Goal: Task Accomplishment & Management: Manage account settings

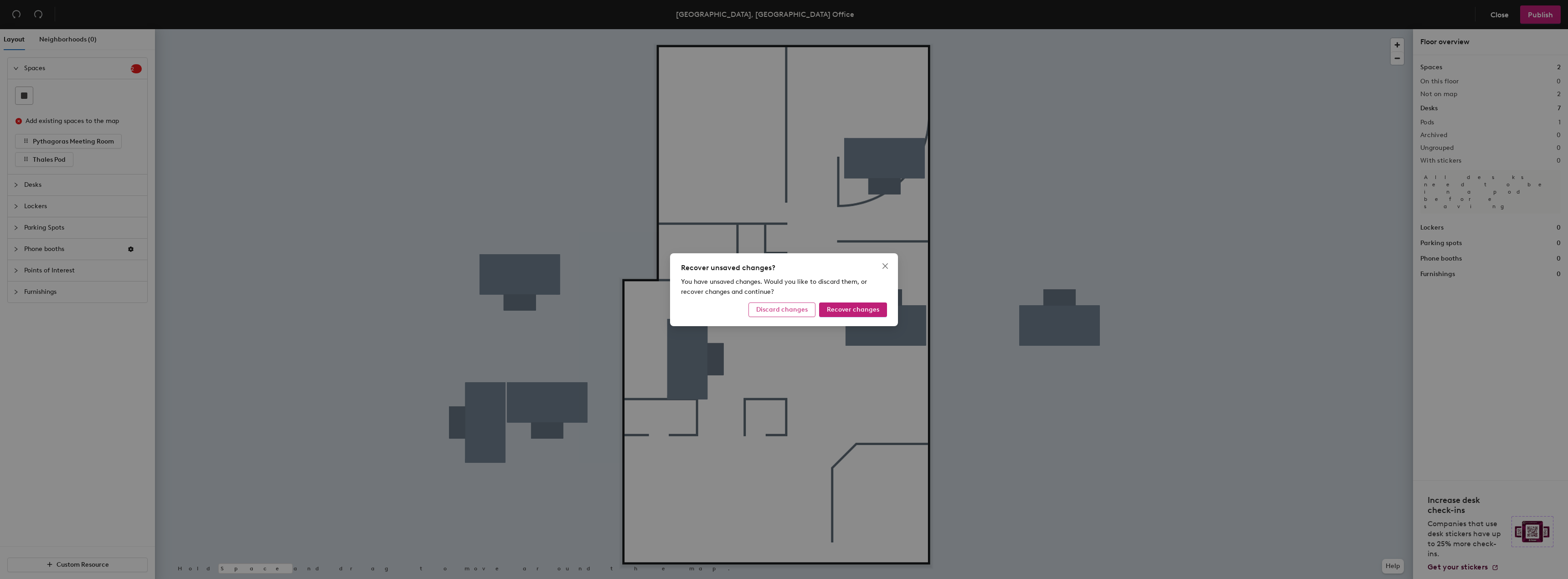
click at [795, 307] on span "Discard changes" at bounding box center [782, 309] width 51 height 8
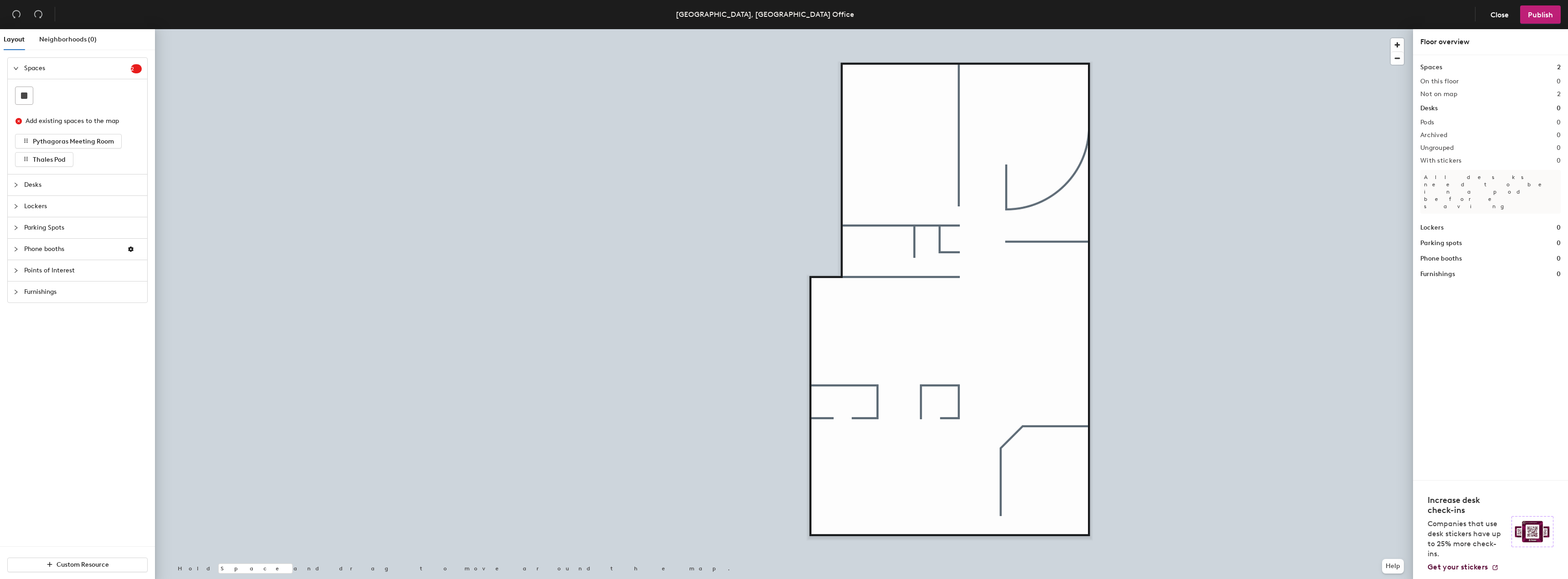
click at [1038, 29] on div at bounding box center [784, 29] width 1258 height 0
click at [67, 136] on button "Pythagoras Meeting Room" at bounding box center [68, 141] width 107 height 15
click at [68, 143] on span "Pythagoras Meeting Room" at bounding box center [73, 141] width 81 height 8
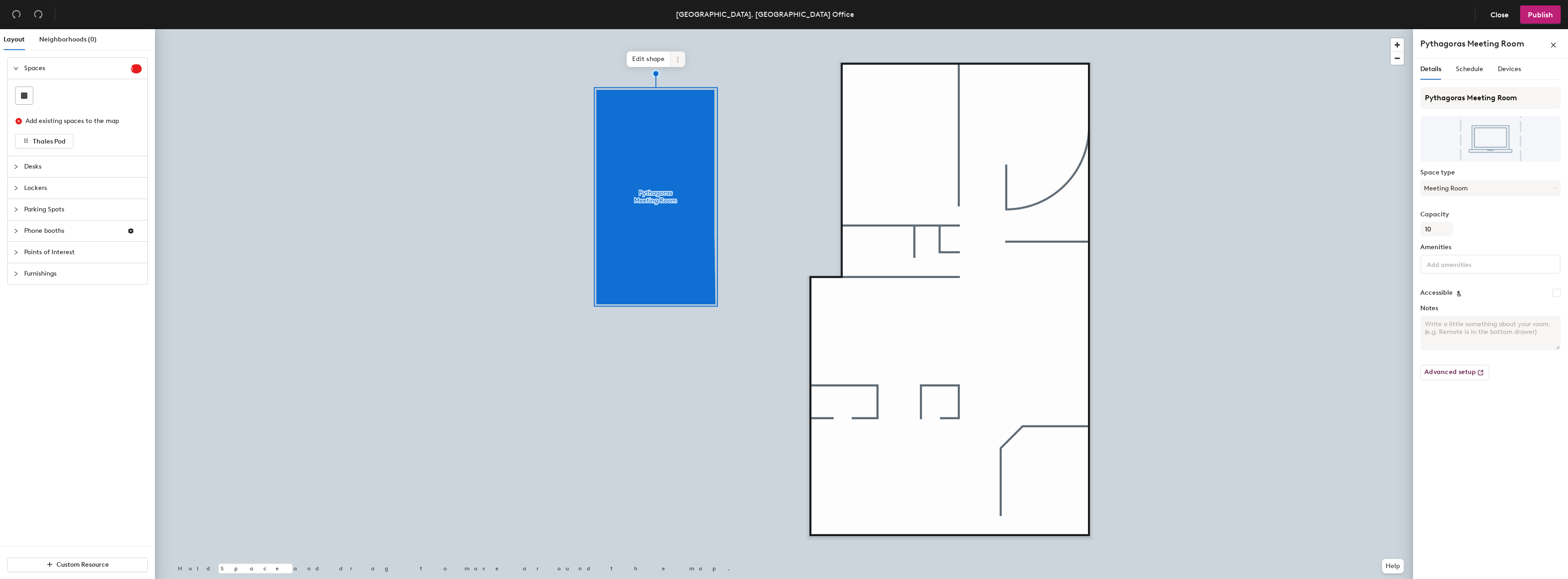
click at [681, 57] on icon at bounding box center [678, 60] width 7 height 7
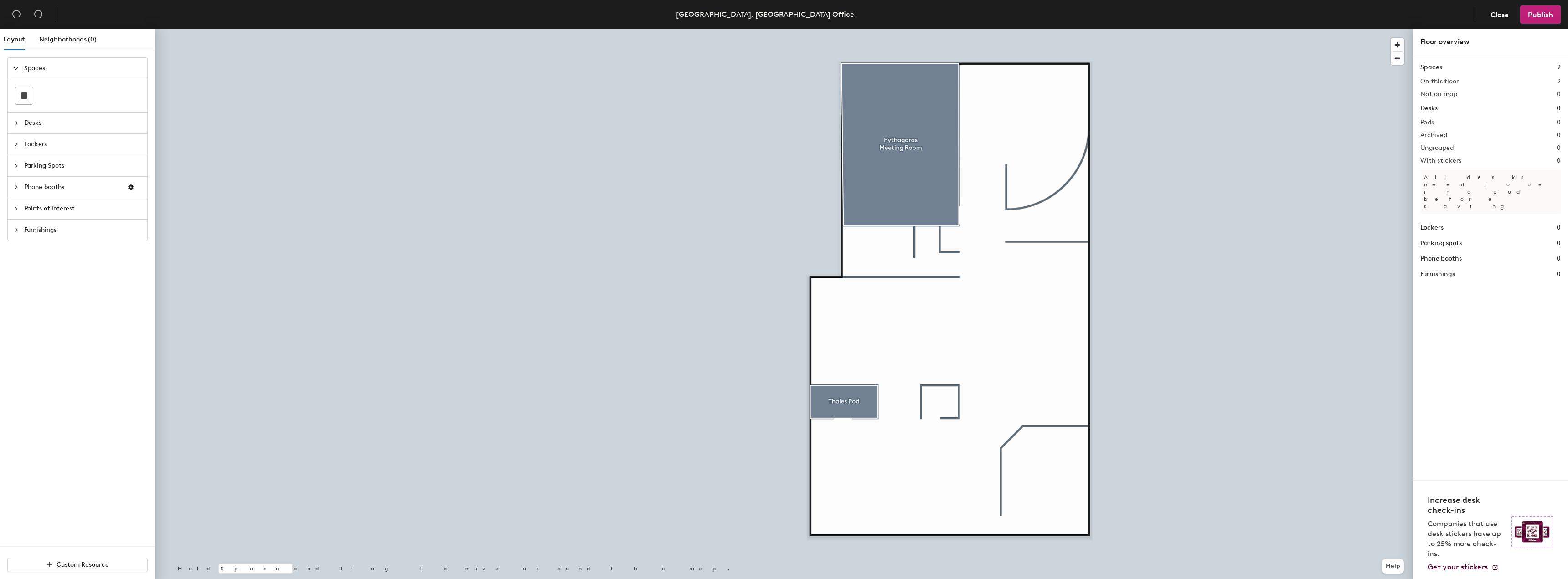
click at [28, 121] on span "Desks" at bounding box center [83, 123] width 118 height 21
click at [25, 119] on icon at bounding box center [24, 117] width 9 height 4
click at [83, 111] on div at bounding box center [84, 117] width 17 height 17
click at [88, 117] on icon at bounding box center [84, 117] width 11 height 2
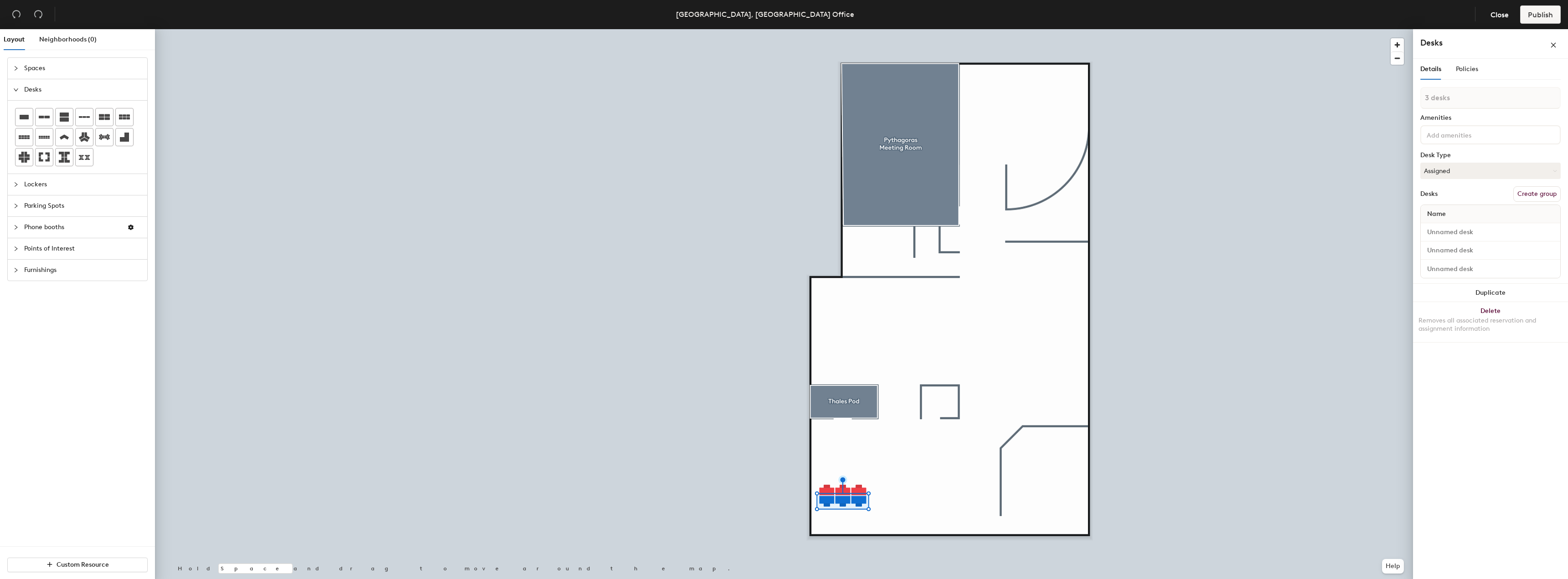
click at [702, 29] on div at bounding box center [784, 29] width 1258 height 0
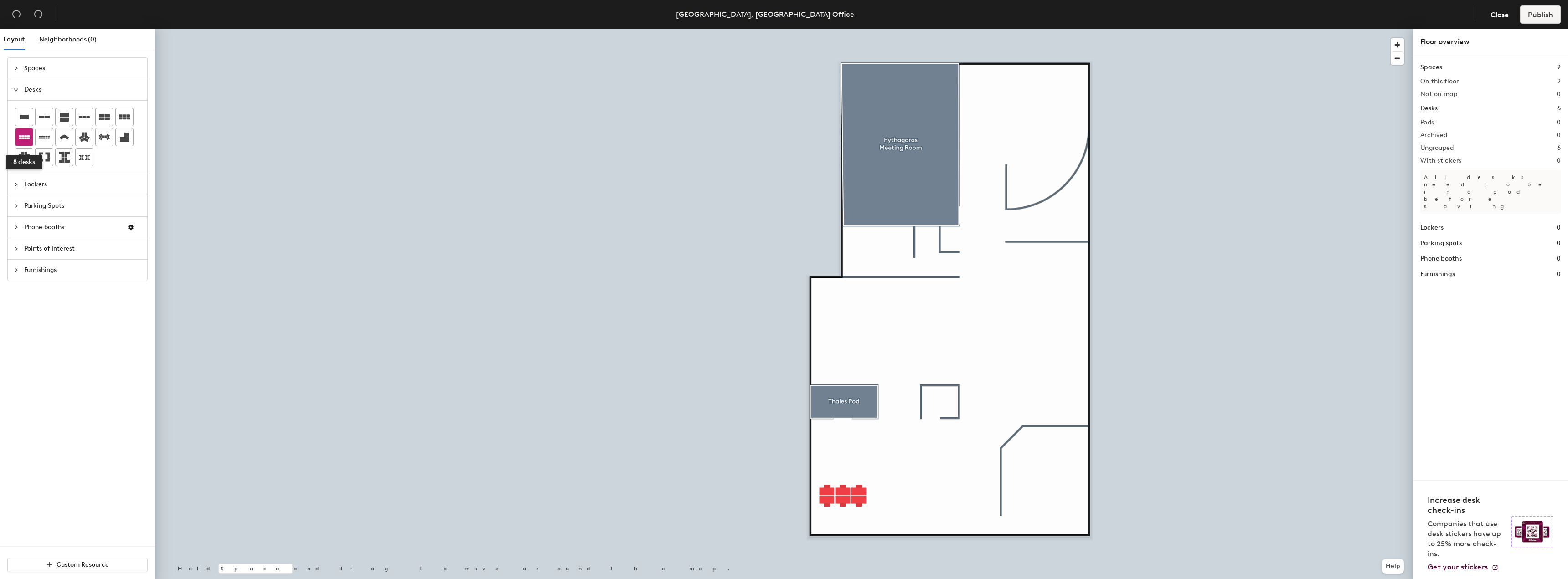
click at [23, 131] on div at bounding box center [24, 137] width 17 height 17
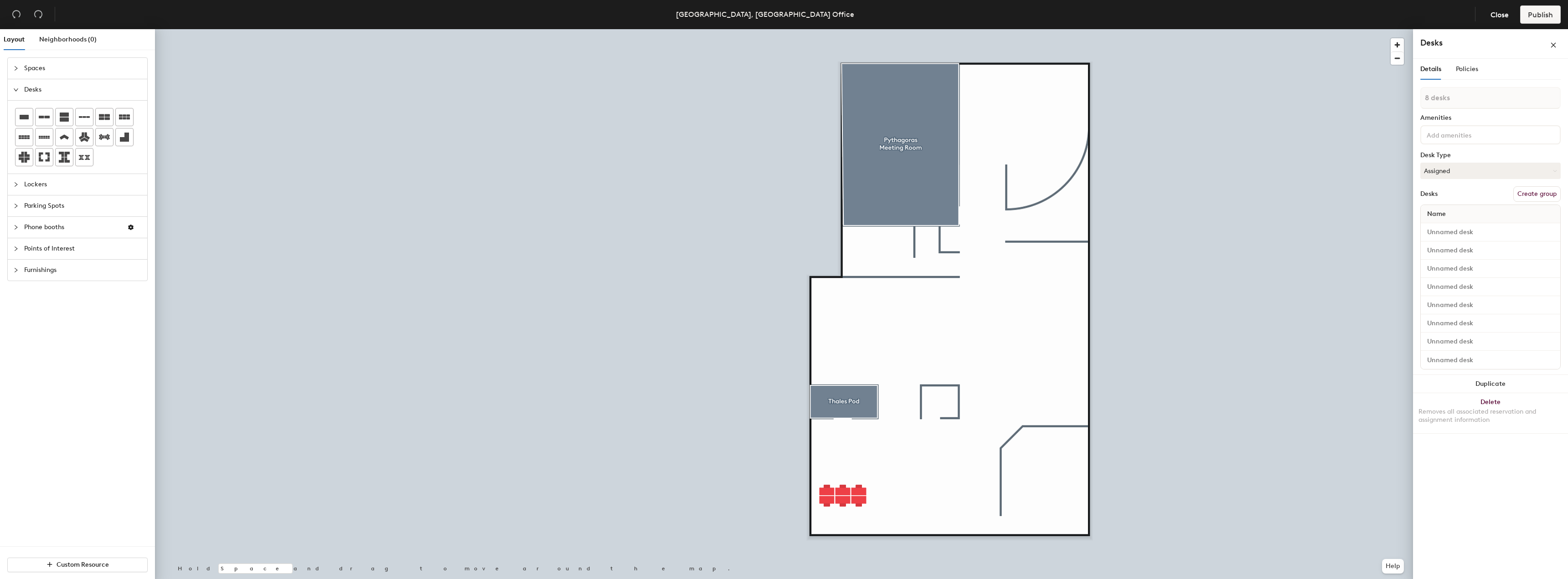
type input "1 desk"
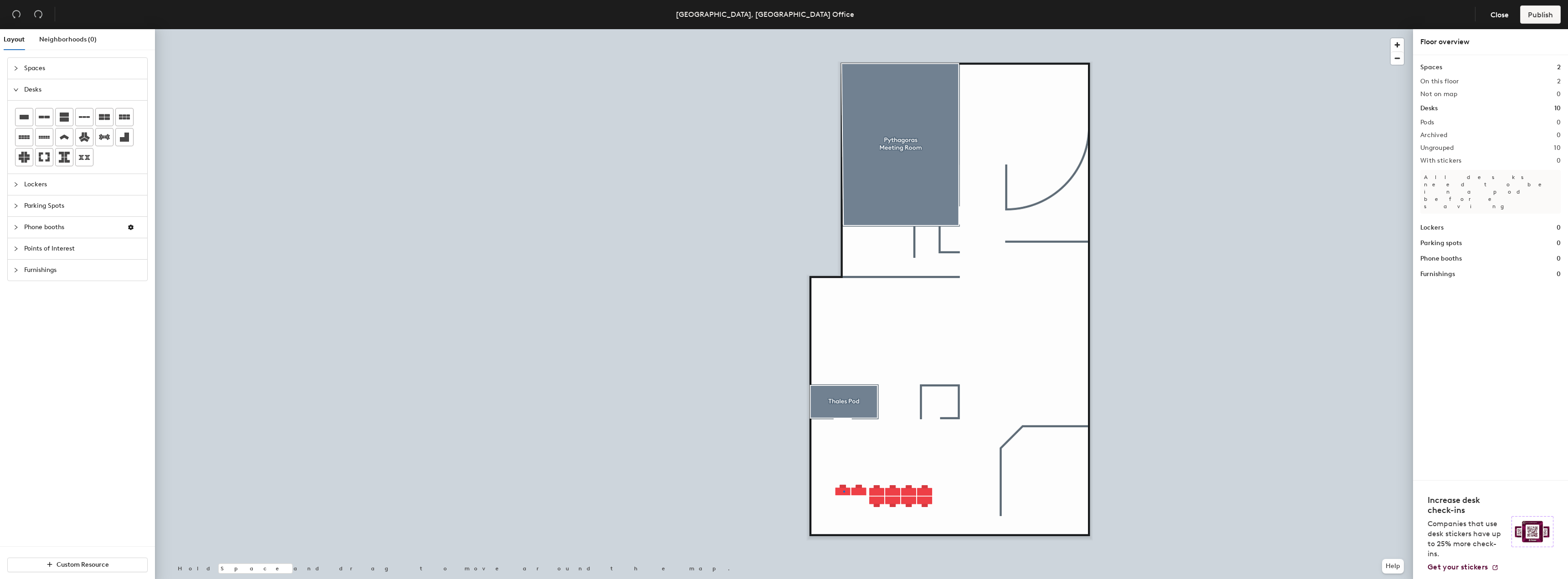
click at [843, 29] on div at bounding box center [784, 29] width 1258 height 0
click at [850, 29] on div at bounding box center [784, 29] width 1258 height 0
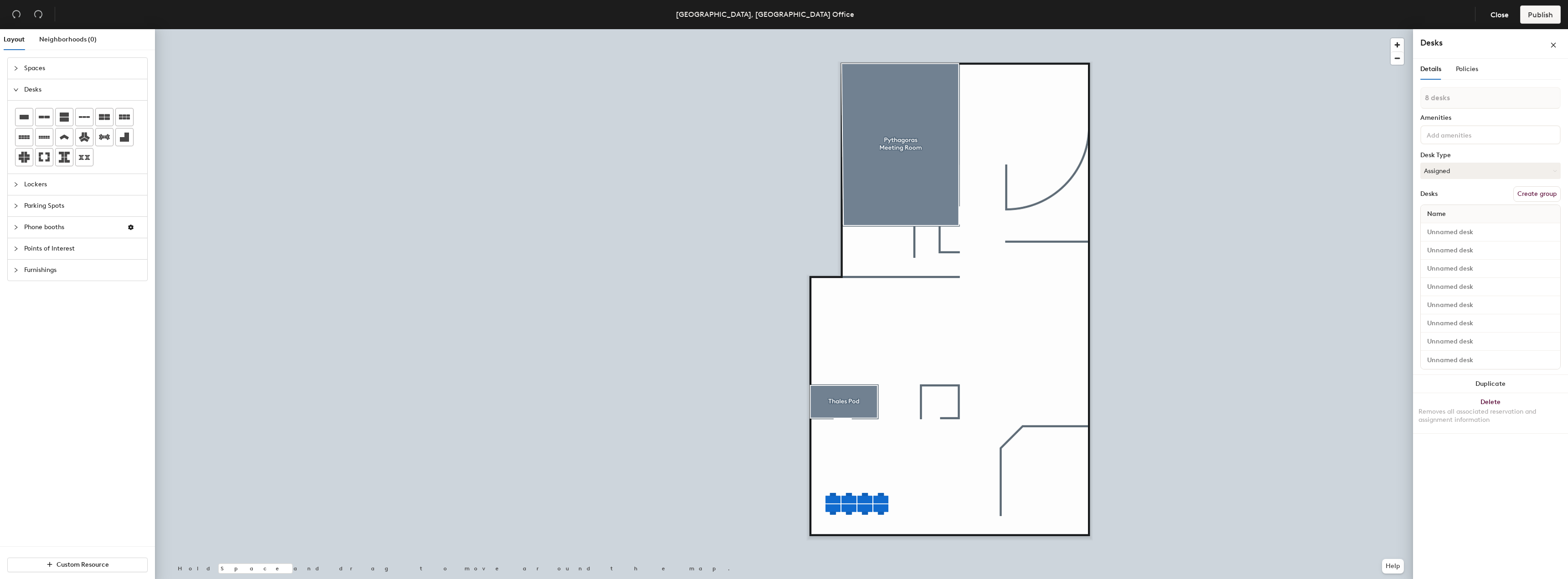
type input "1 desk"
click at [806, 29] on div at bounding box center [784, 29] width 1258 height 0
type input "8 desks"
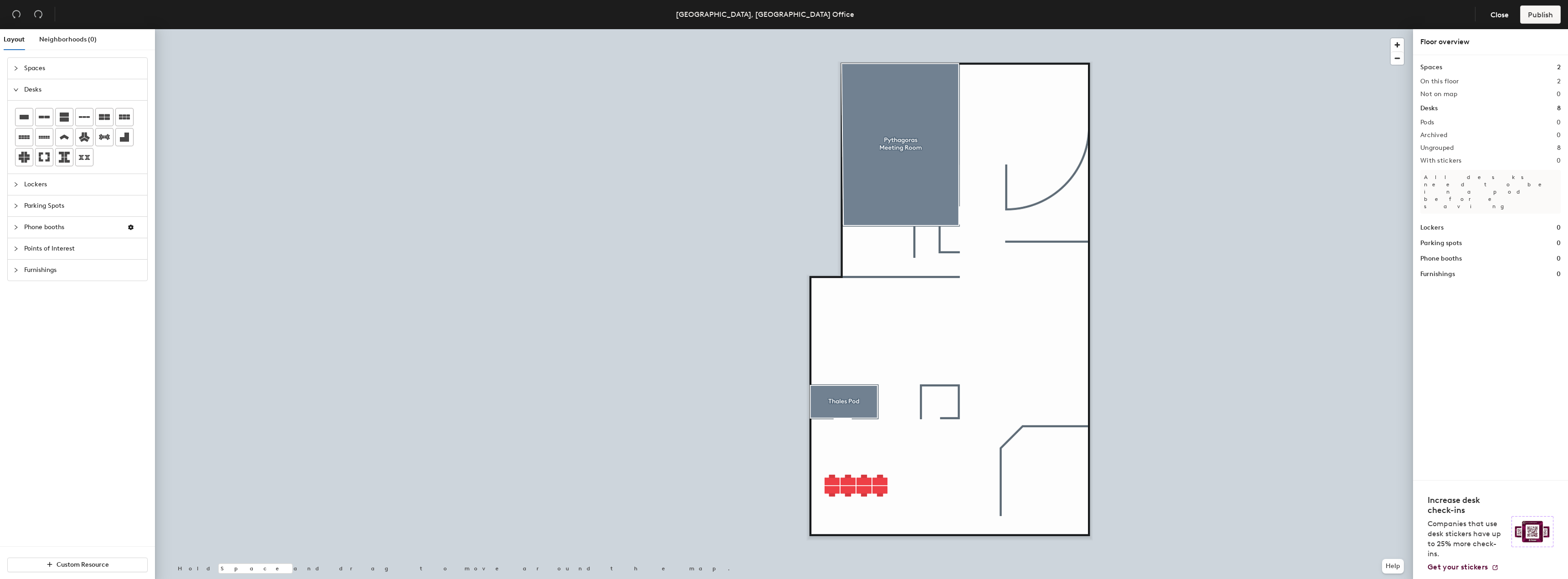
drag, startPoint x: 53, startPoint y: 250, endPoint x: 48, endPoint y: 252, distance: 5.4
click at [49, 251] on span "Points of Interest" at bounding box center [83, 249] width 118 height 21
click at [85, 197] on icon at bounding box center [84, 202] width 11 height 11
click at [81, 207] on icon at bounding box center [85, 202] width 9 height 7
click at [31, 244] on div at bounding box center [24, 243] width 17 height 17
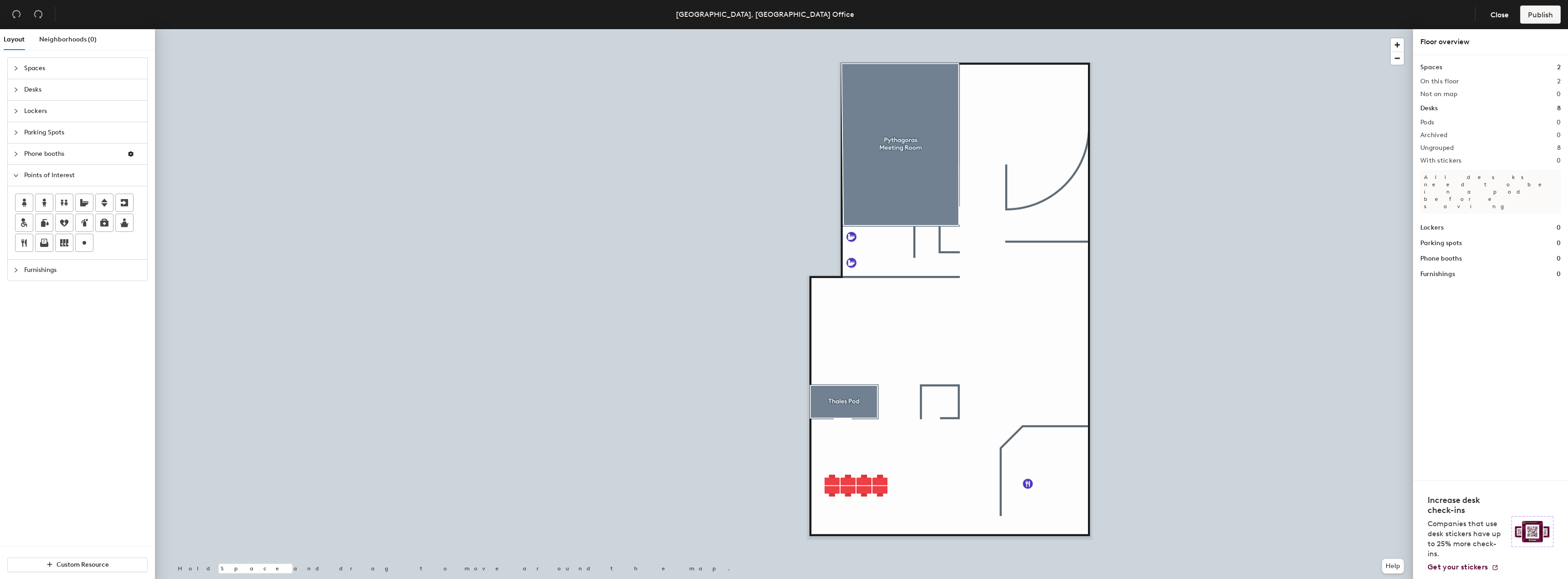
click at [28, 96] on span "Desks" at bounding box center [83, 90] width 118 height 21
click at [109, 119] on icon at bounding box center [104, 117] width 11 height 6
click at [103, 114] on icon at bounding box center [104, 117] width 11 height 6
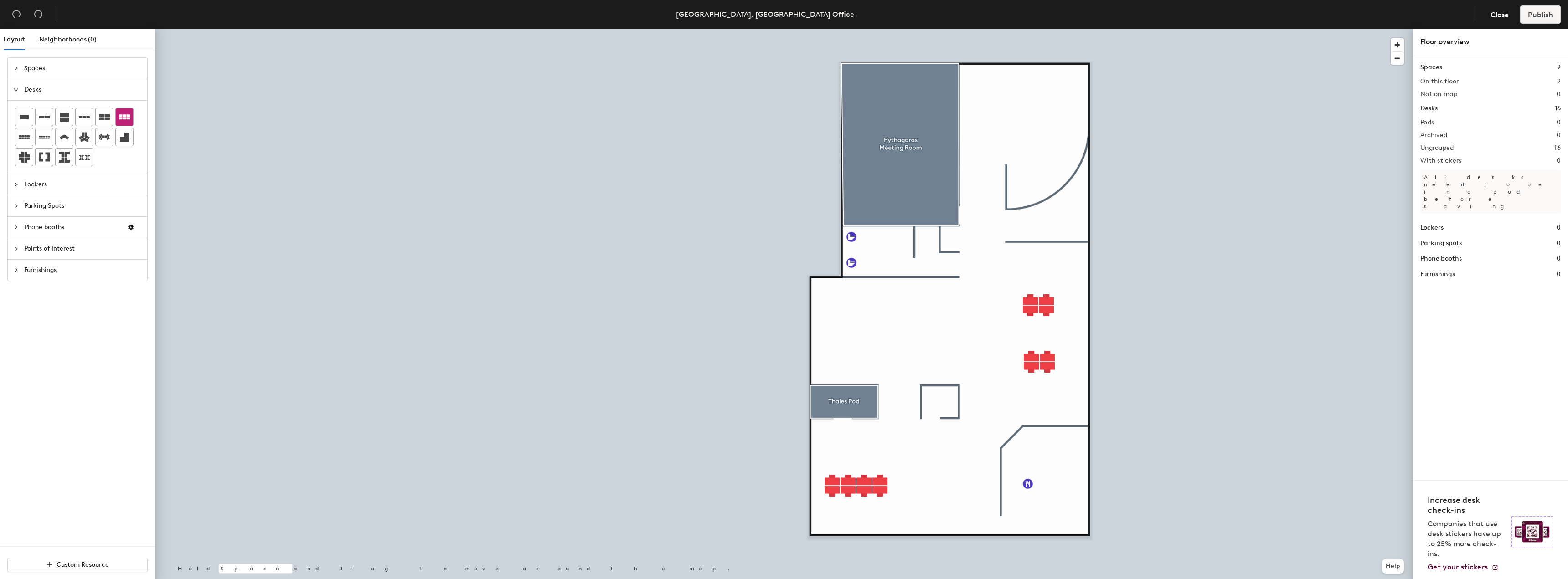
click at [128, 119] on icon at bounding box center [124, 117] width 11 height 5
click at [28, 136] on icon at bounding box center [23, 137] width 11 height 4
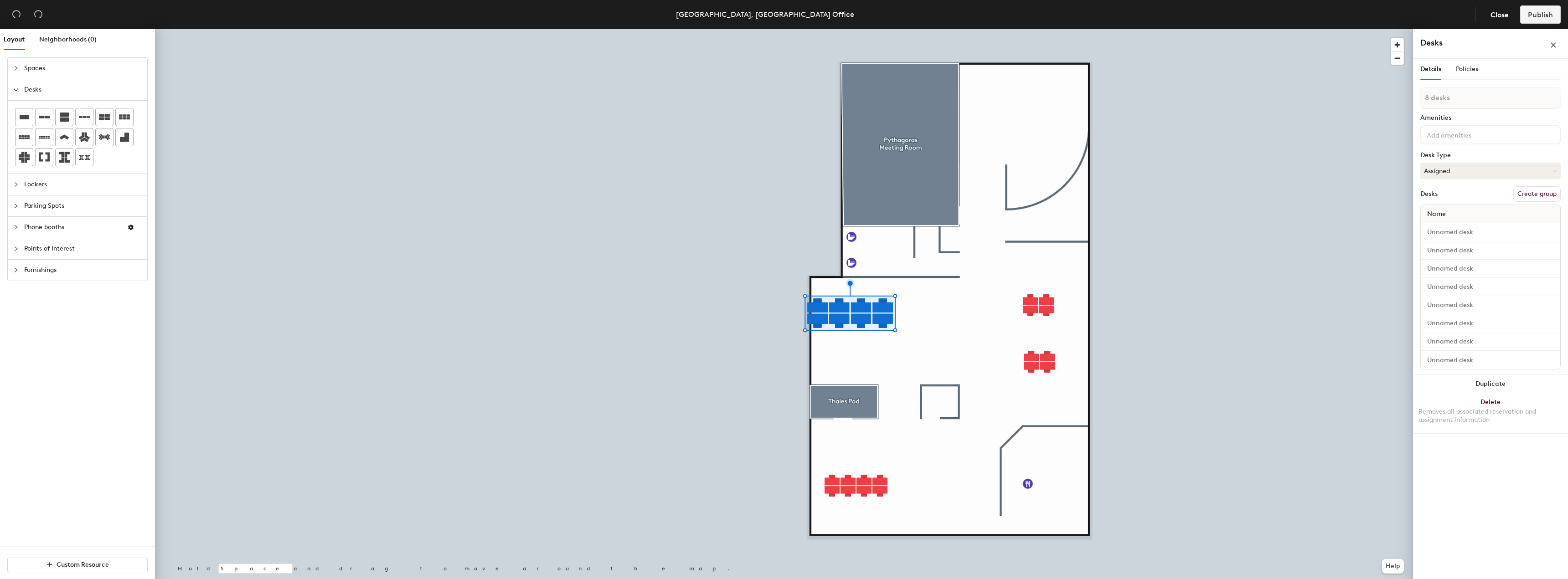
click at [891, 29] on div at bounding box center [784, 29] width 1258 height 0
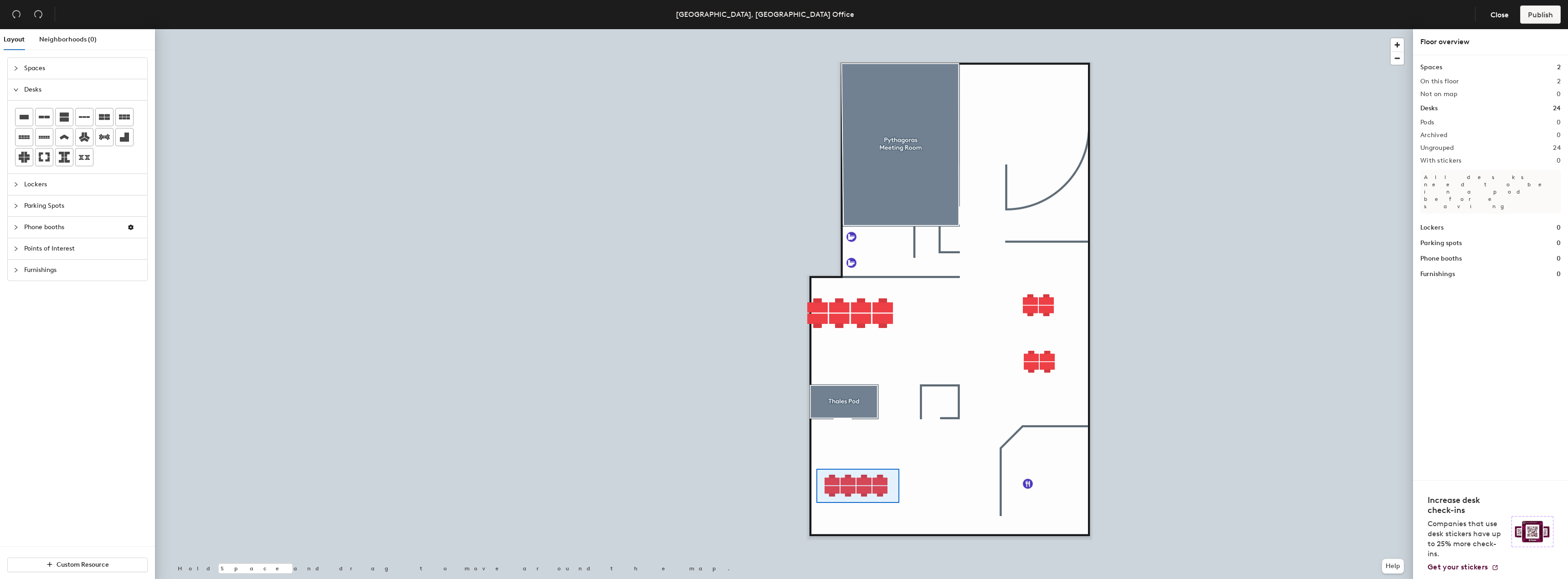
click at [816, 29] on div at bounding box center [784, 29] width 1258 height 0
click at [771, 29] on div at bounding box center [784, 29] width 1258 height 0
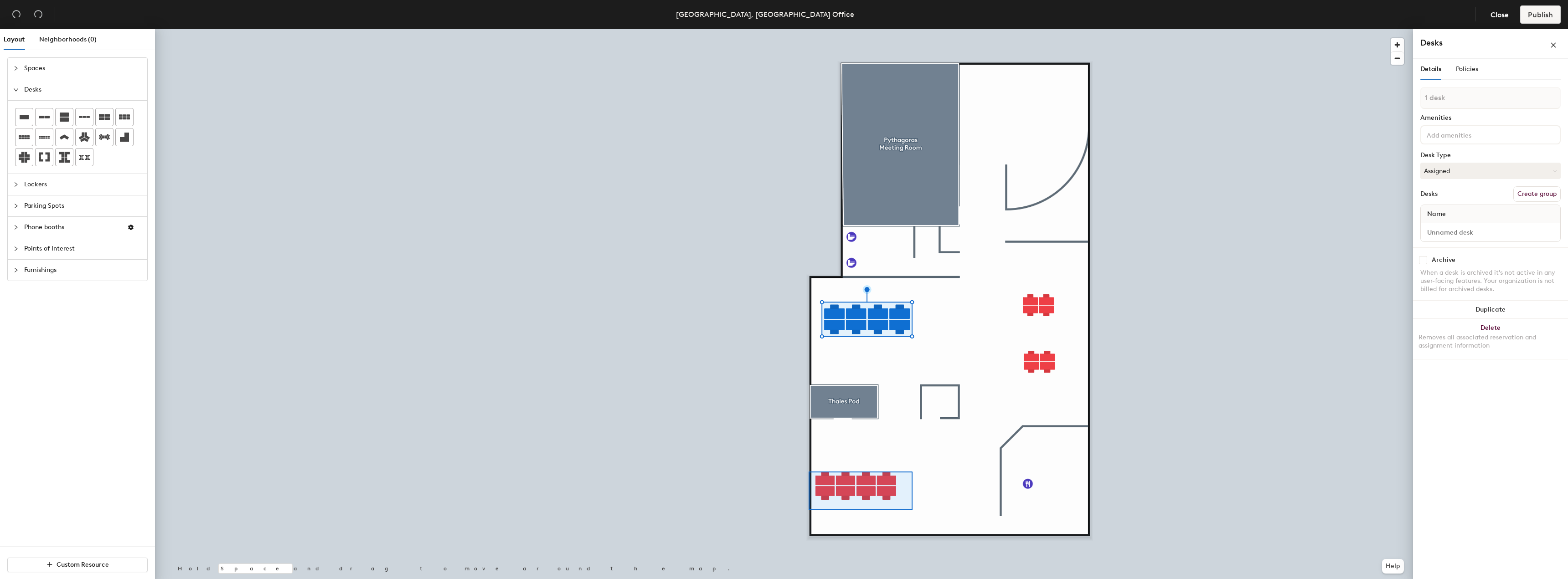
click at [806, 29] on div at bounding box center [784, 29] width 1258 height 0
type input "8 desks"
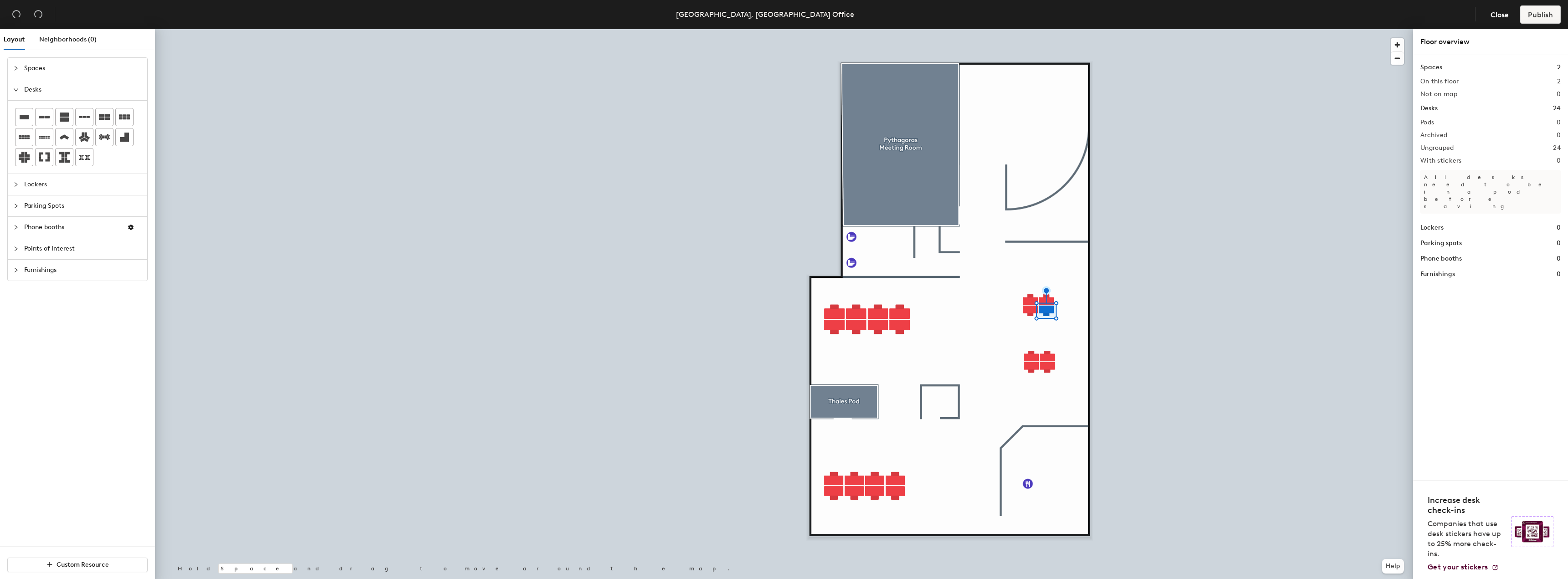
click at [1065, 29] on div at bounding box center [784, 29] width 1258 height 0
click at [1020, 29] on div at bounding box center [784, 29] width 1258 height 0
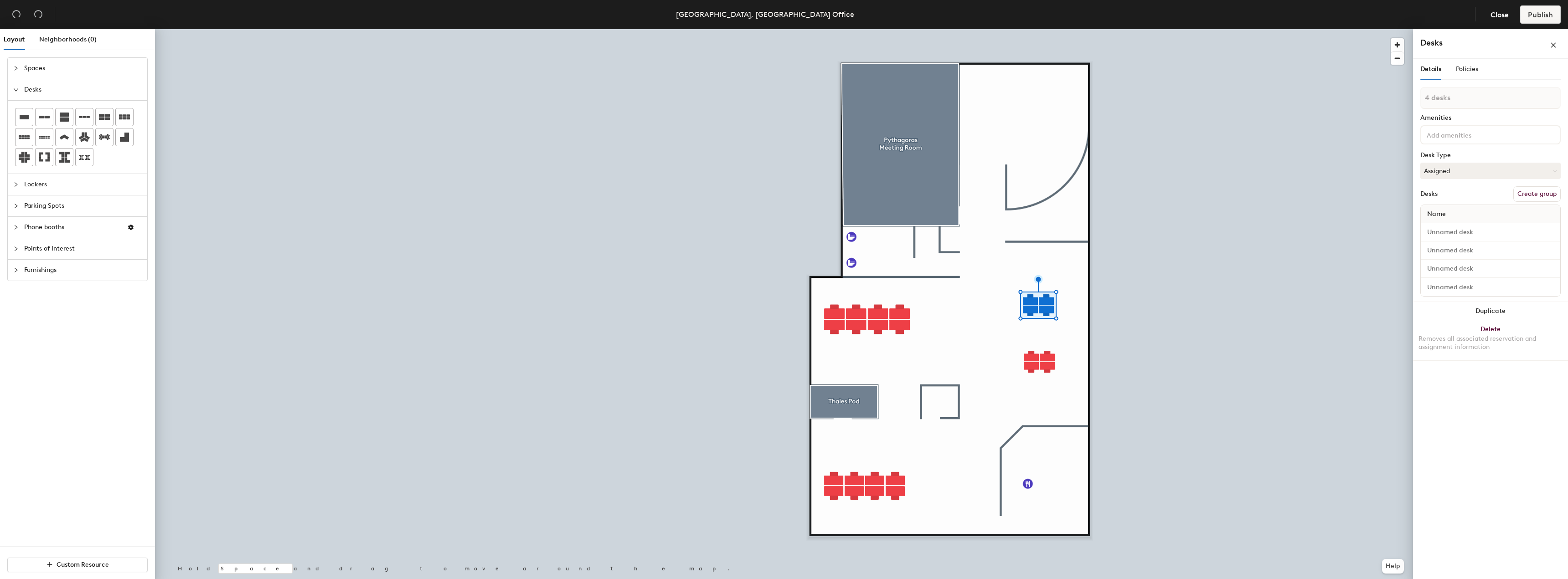
type input "1 desk"
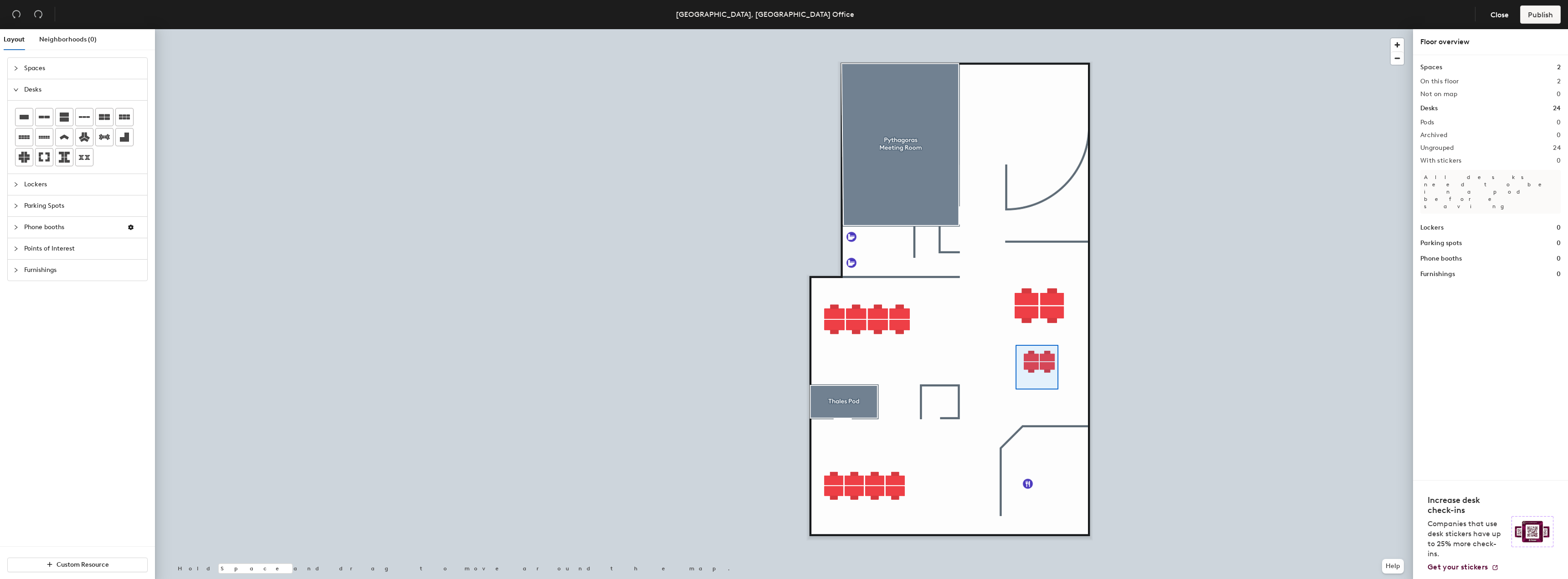
click at [1015, 29] on div at bounding box center [784, 29] width 1258 height 0
click at [833, 29] on div at bounding box center [784, 29] width 1258 height 0
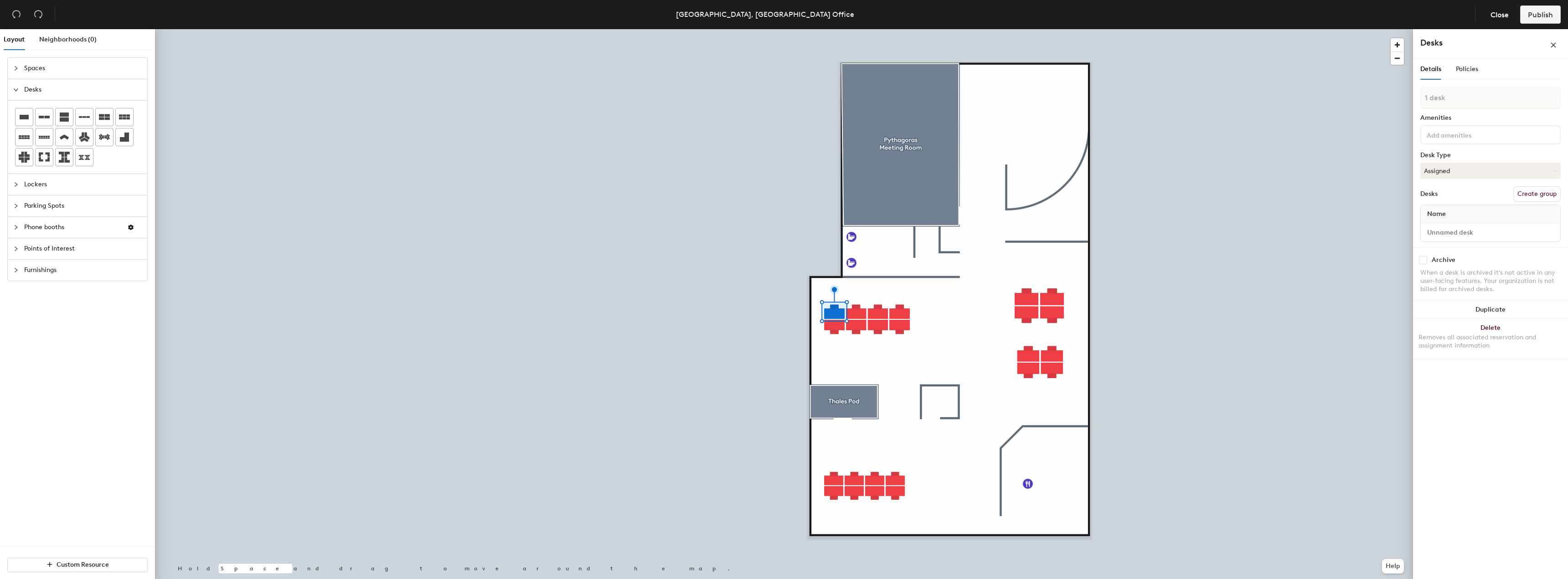
click at [733, 29] on div at bounding box center [784, 29] width 1258 height 0
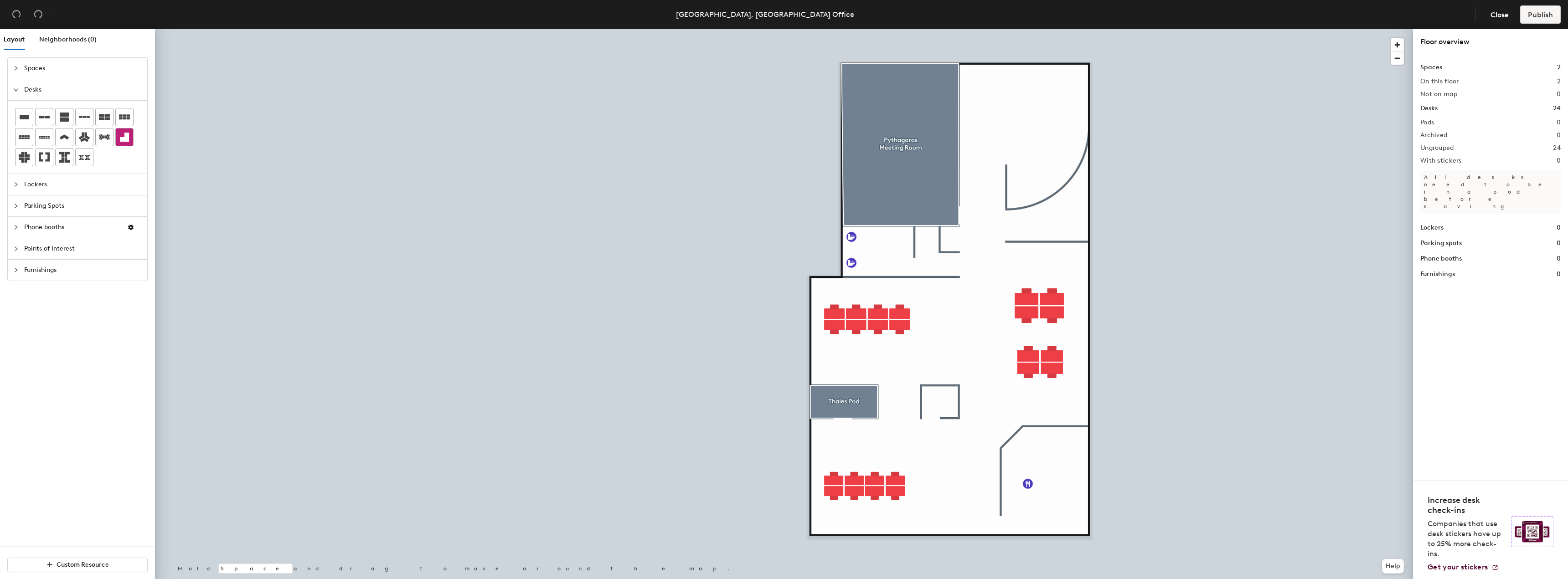
click at [125, 138] on icon at bounding box center [124, 137] width 9 height 9
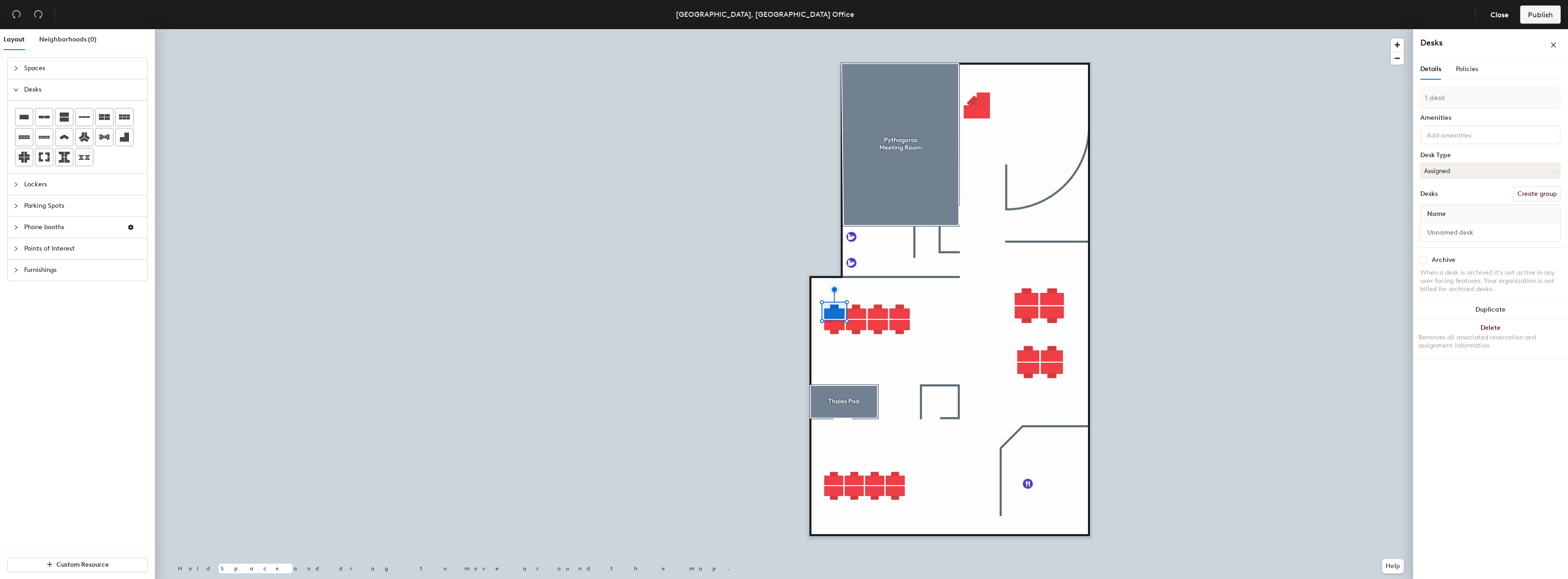
click at [1463, 136] on input at bounding box center [1465, 134] width 82 height 11
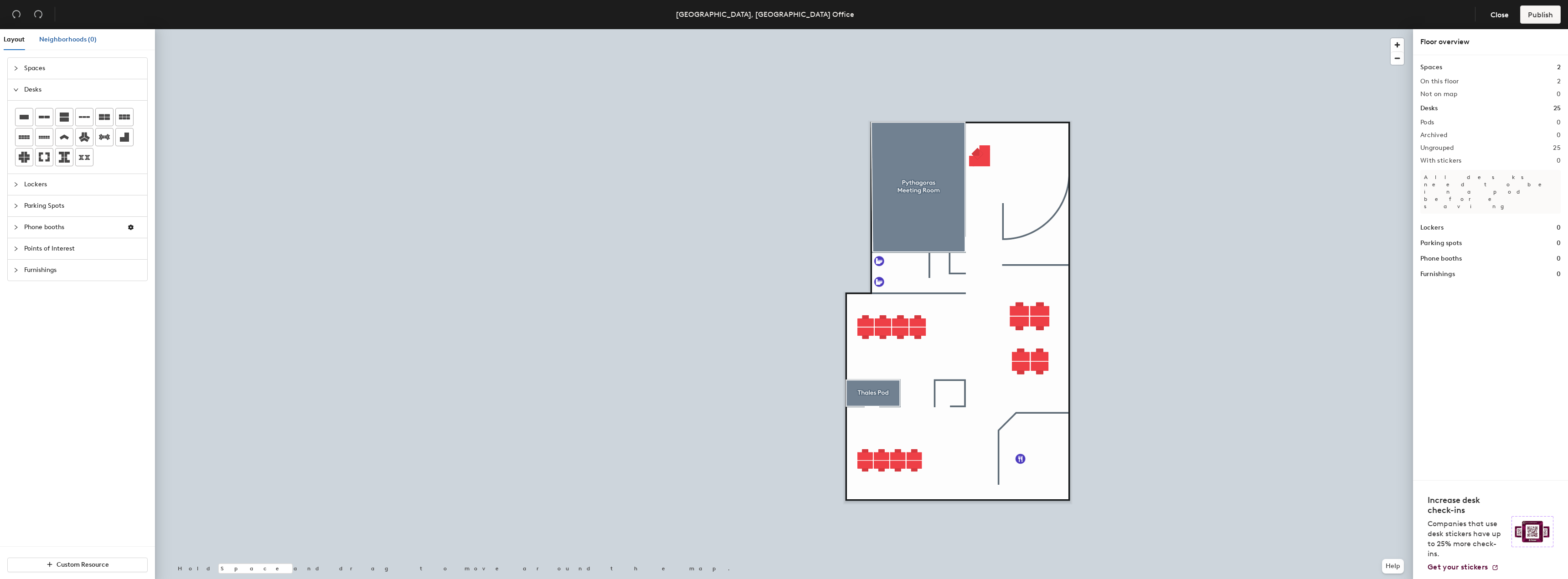
click at [53, 41] on span "Neighborhoods (0)" at bounding box center [67, 39] width 58 height 8
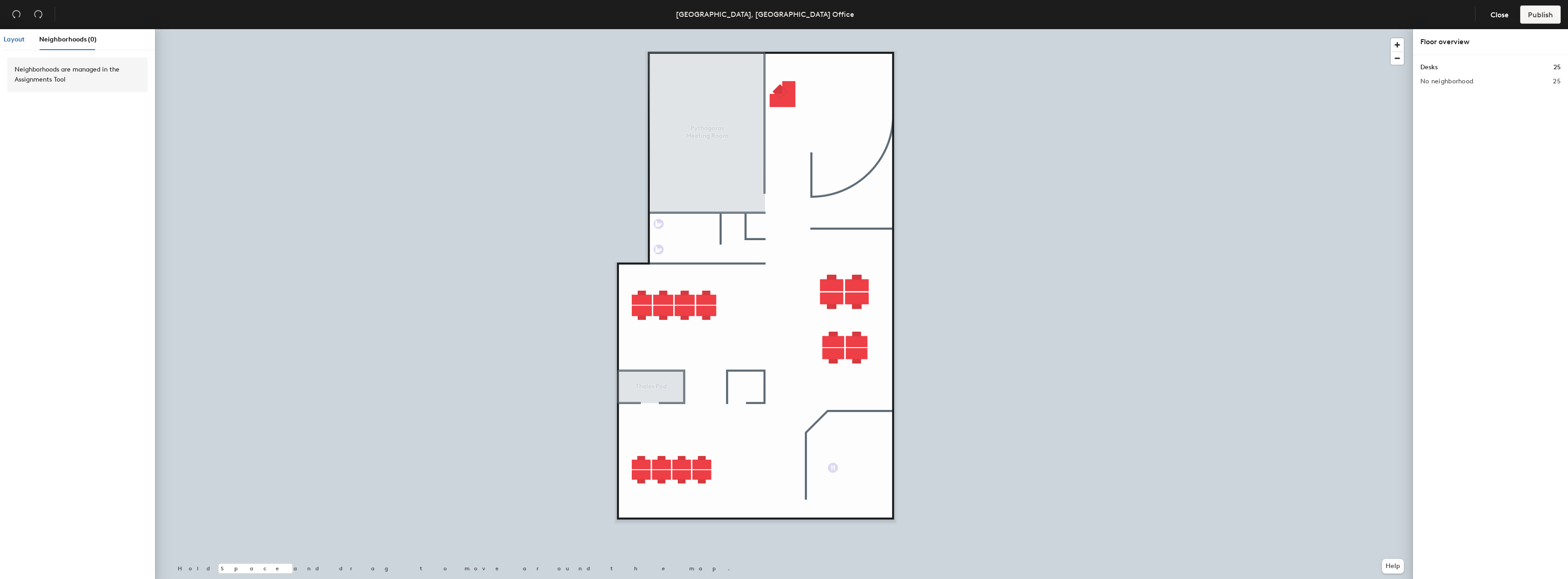
click at [21, 36] on span "Layout" at bounding box center [14, 39] width 21 height 8
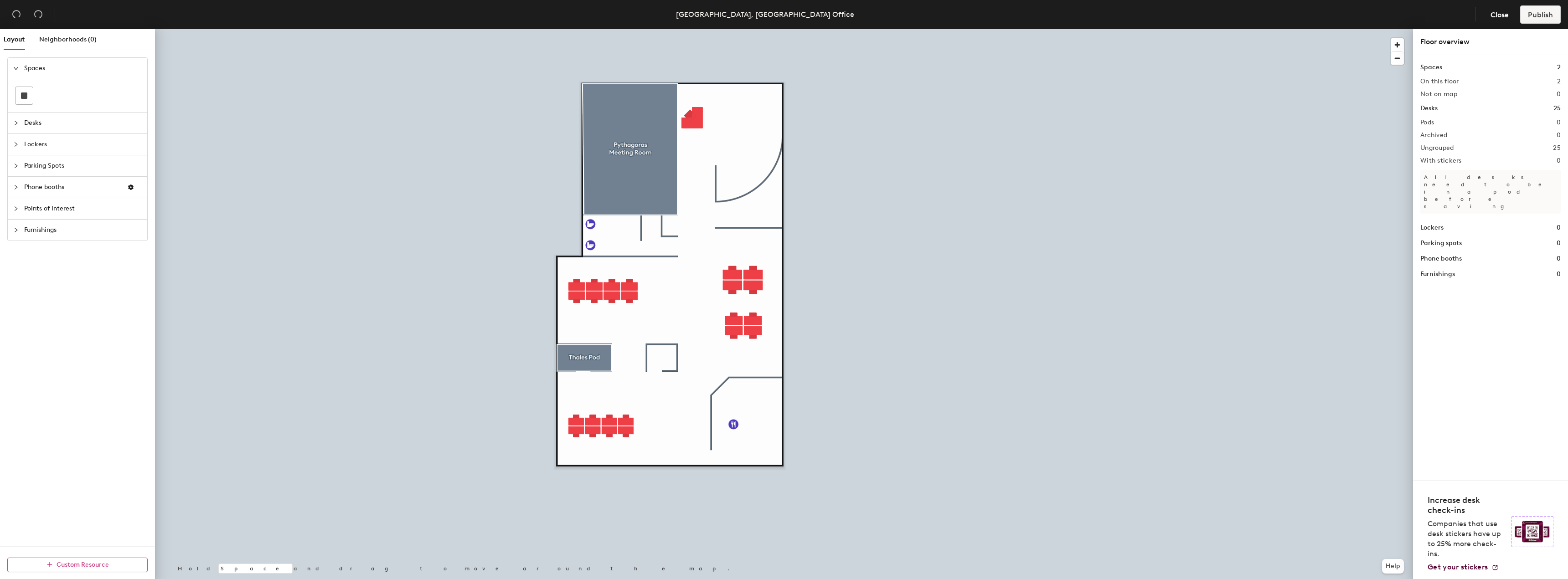
click at [58, 569] on button "Custom Resource" at bounding box center [77, 565] width 141 height 15
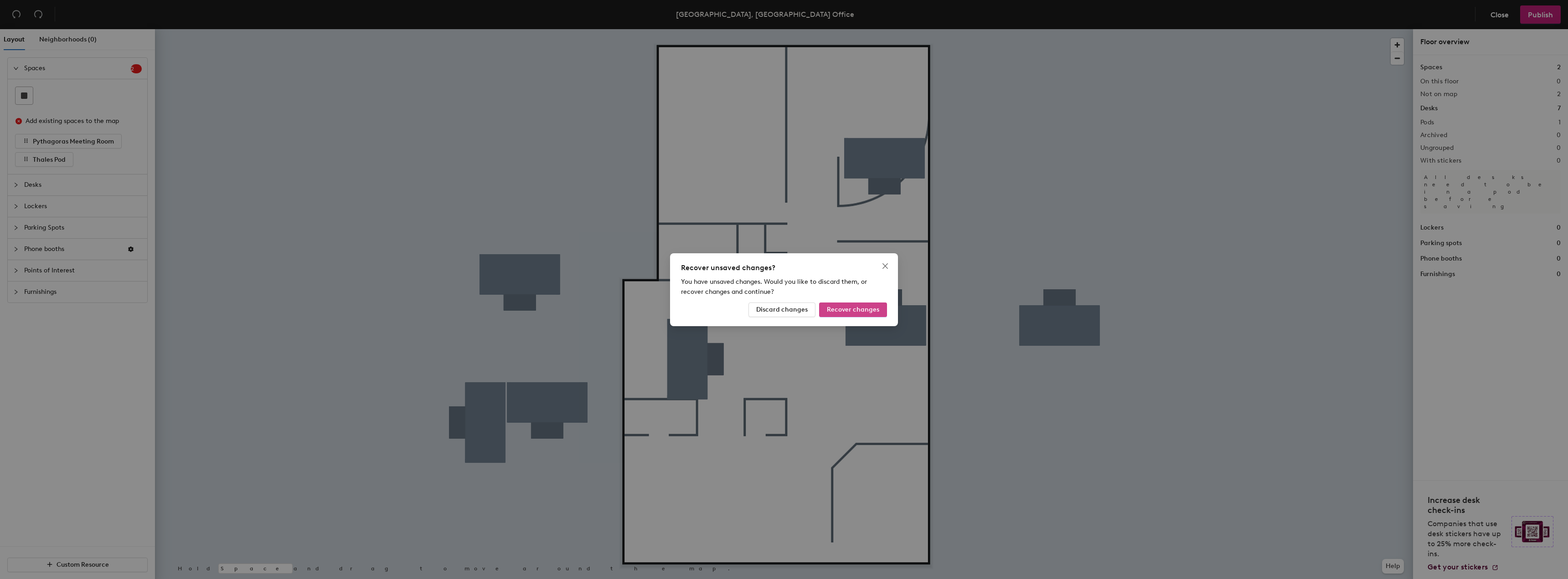
click at [836, 310] on span "Recover changes" at bounding box center [853, 309] width 53 height 8
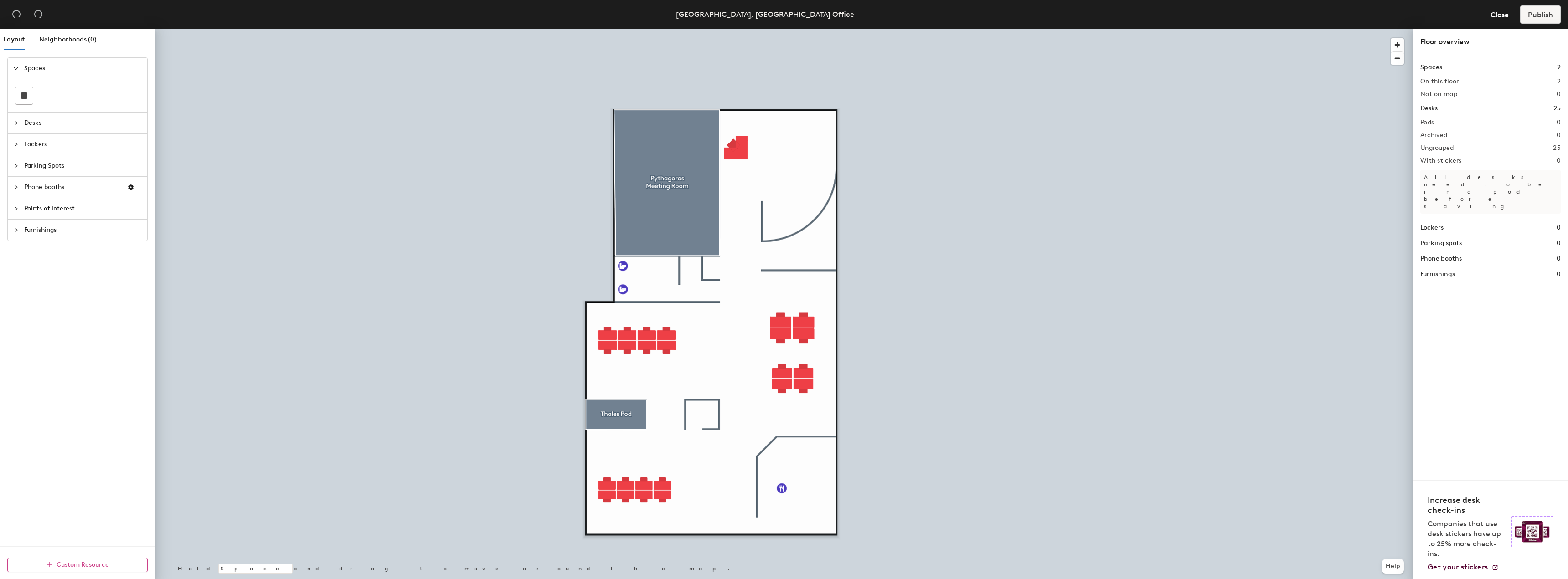
click at [87, 571] on button "Custom Resource" at bounding box center [77, 565] width 141 height 15
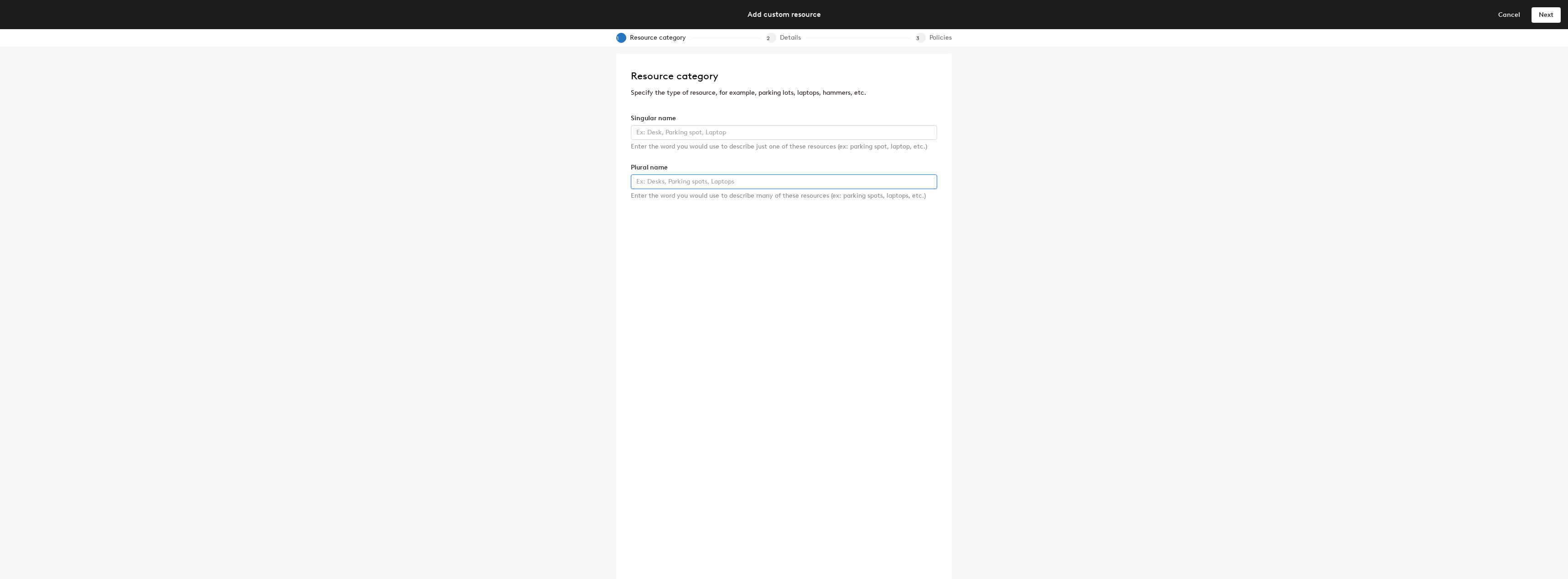
click at [669, 178] on input "text" at bounding box center [784, 182] width 306 height 15
type input "Desks"
click at [1202, 195] on div "Resource category Specify the type of resource, for example, parking lots, lapt…" at bounding box center [784, 313] width 1568 height 533
click at [1553, 11] on span "Next" at bounding box center [1546, 14] width 15 height 8
click at [715, 126] on input "text" at bounding box center [784, 132] width 306 height 15
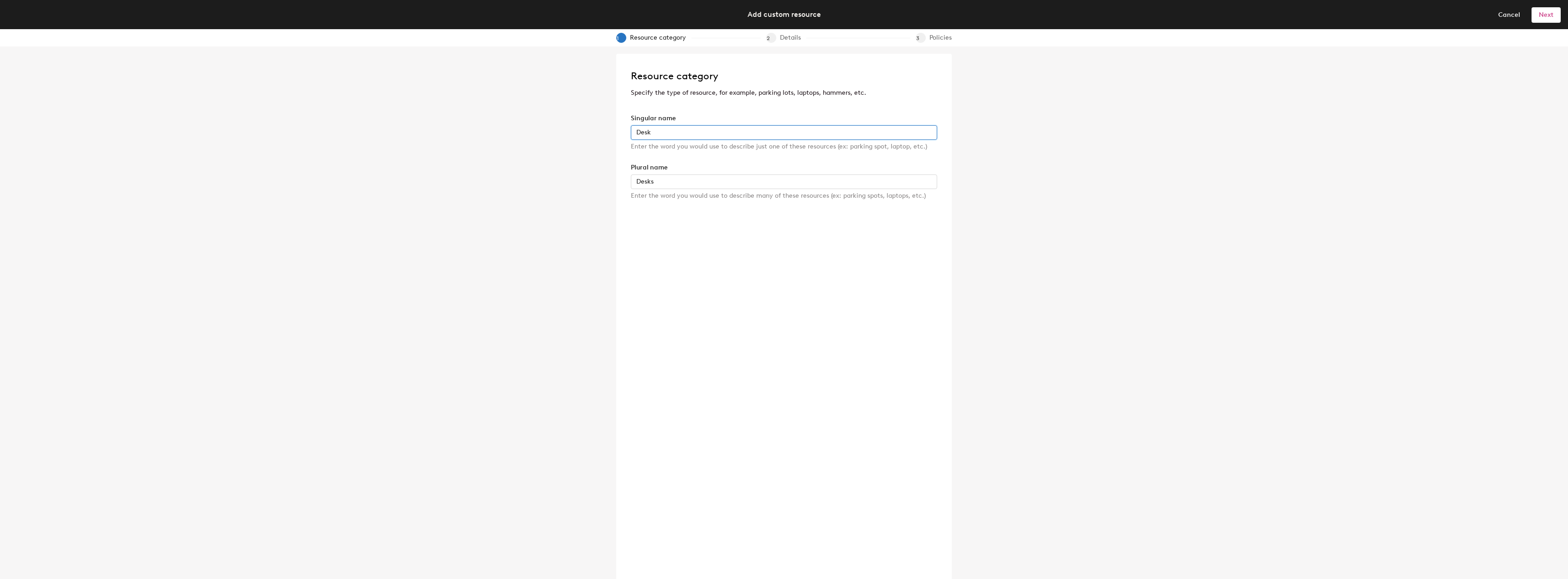
type input "Desk"
click at [1548, 14] on span "Next" at bounding box center [1546, 14] width 15 height 8
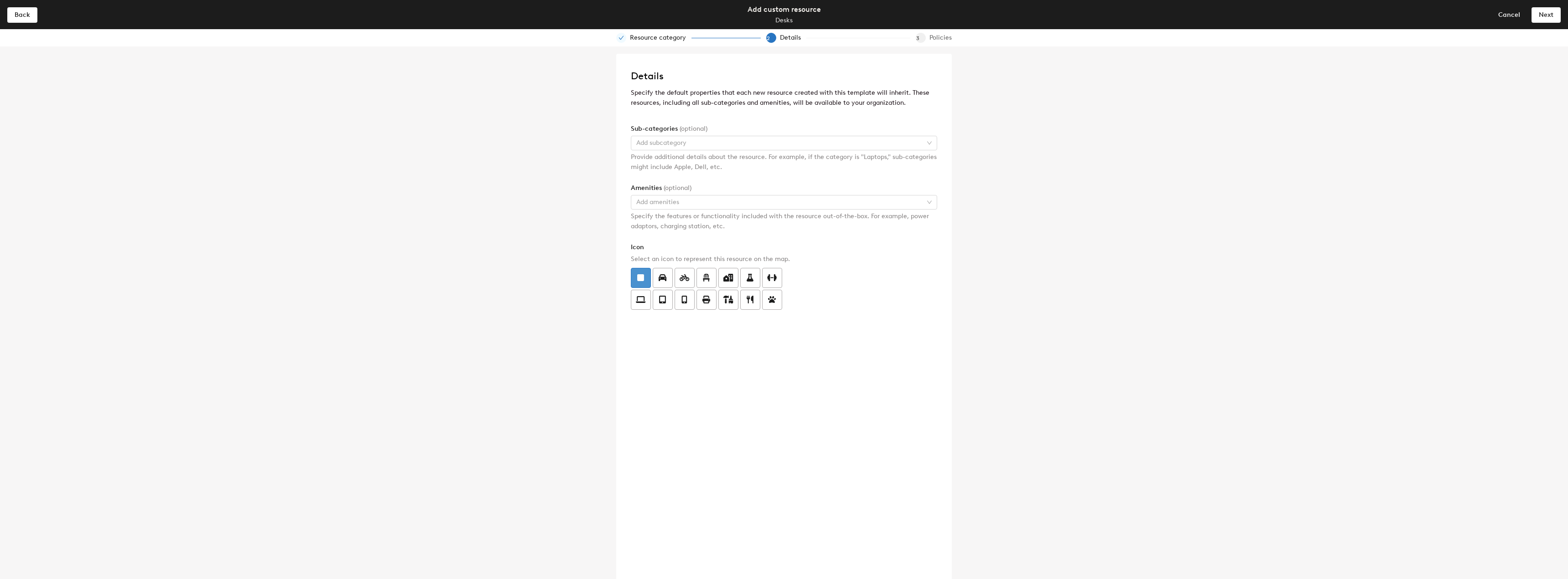
click at [649, 270] on span at bounding box center [640, 278] width 19 height 19
click at [631, 273] on input "radio" at bounding box center [631, 273] width 0 height 0
click at [1545, 14] on span "Next" at bounding box center [1546, 14] width 15 height 8
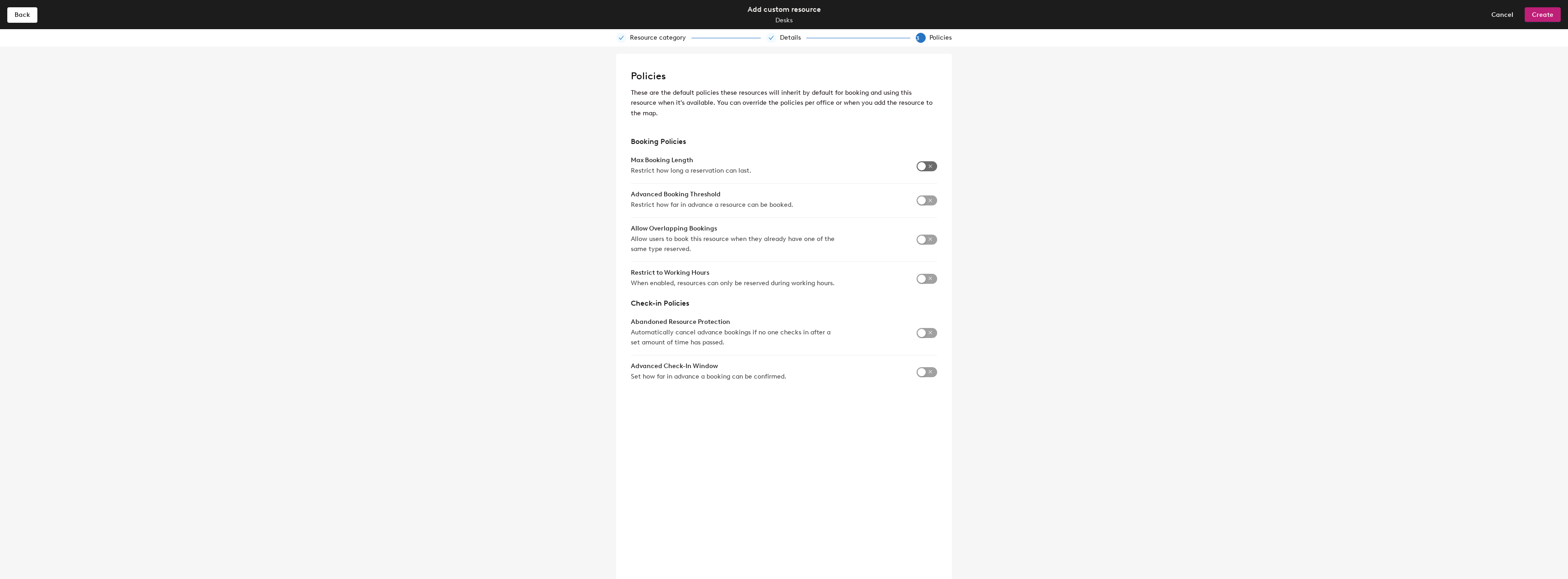
click at [929, 161] on span "button" at bounding box center [926, 166] width 21 height 10
click at [872, 171] on input "5" at bounding box center [873, 178] width 30 height 15
click at [880, 171] on input "6" at bounding box center [873, 178] width 30 height 15
click at [880, 171] on input "7" at bounding box center [873, 178] width 30 height 15
click at [880, 171] on input "8" at bounding box center [873, 178] width 30 height 15
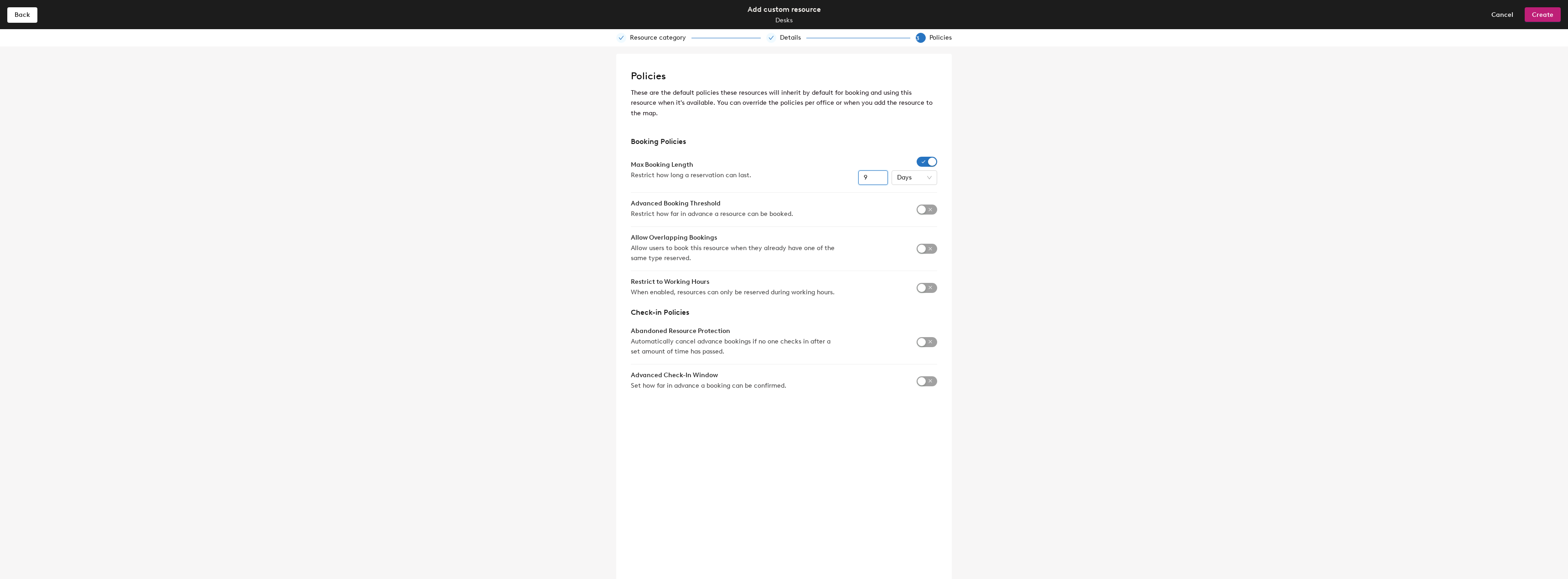
click at [880, 171] on input "9" at bounding box center [873, 178] width 30 height 15
click at [880, 171] on input "10" at bounding box center [873, 178] width 30 height 15
click at [880, 171] on input "11" at bounding box center [873, 178] width 30 height 15
click at [880, 171] on input "12" at bounding box center [873, 178] width 30 height 15
click at [880, 171] on input "13" at bounding box center [873, 178] width 30 height 15
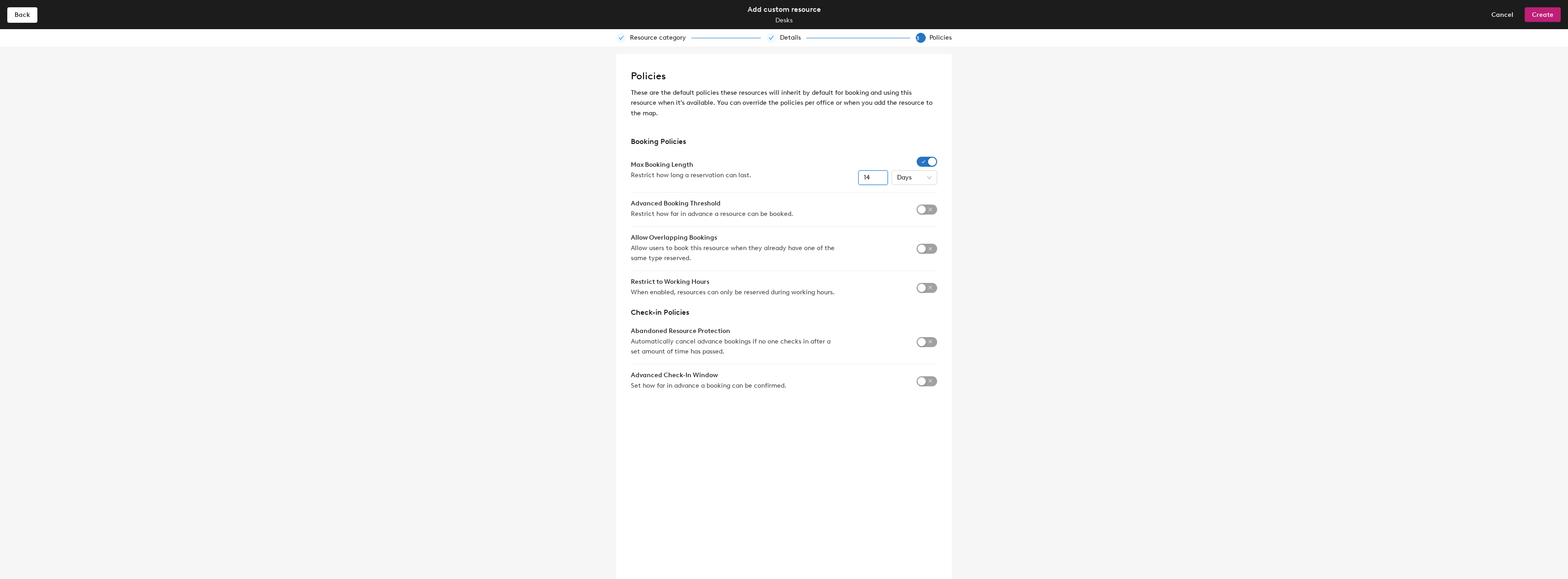
type input "14"
click at [880, 171] on input "14" at bounding box center [873, 178] width 30 height 15
click at [1535, 15] on span "Create" at bounding box center [1542, 14] width 21 height 8
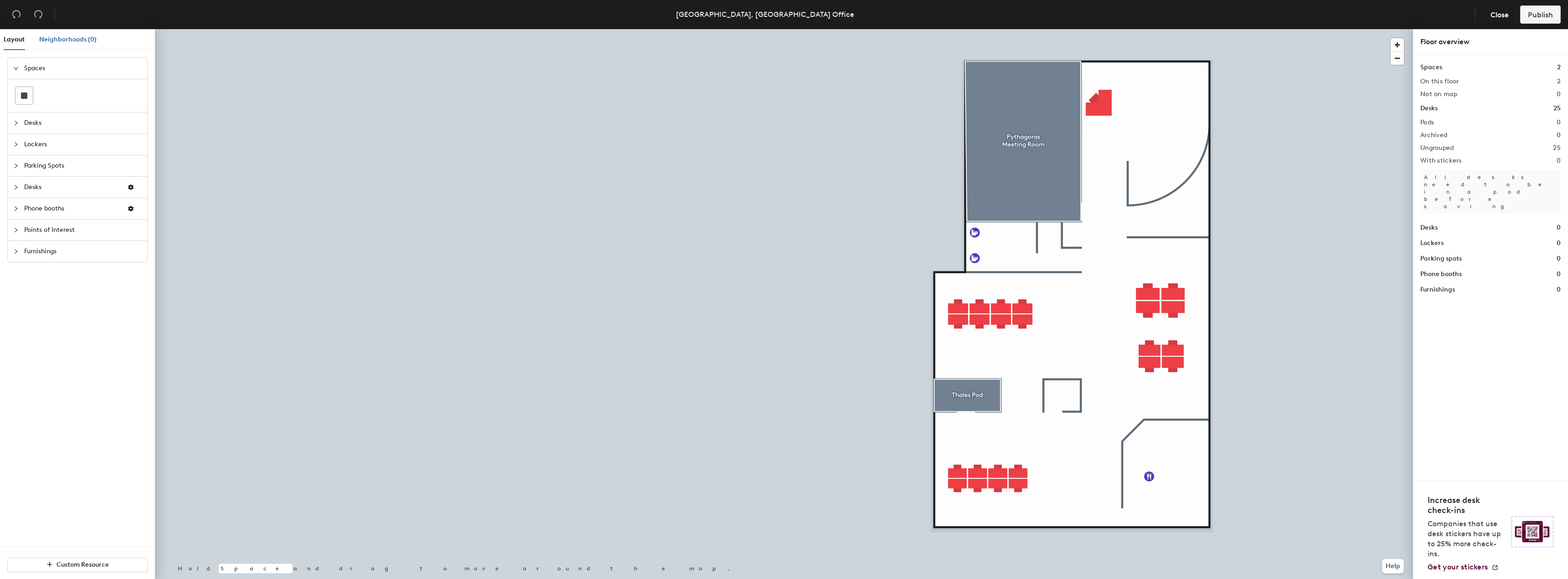
click at [43, 44] on div "Neighborhoods (0)" at bounding box center [67, 40] width 58 height 10
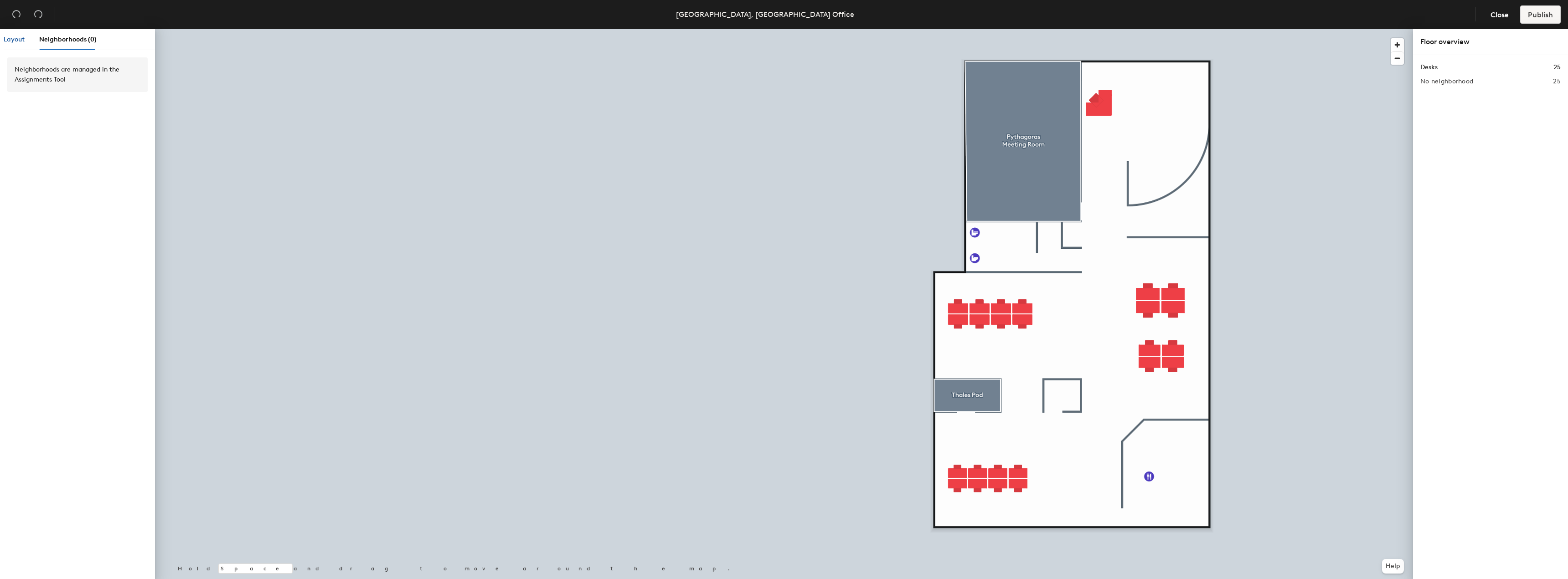
click at [11, 36] on span "Layout" at bounding box center [14, 39] width 21 height 8
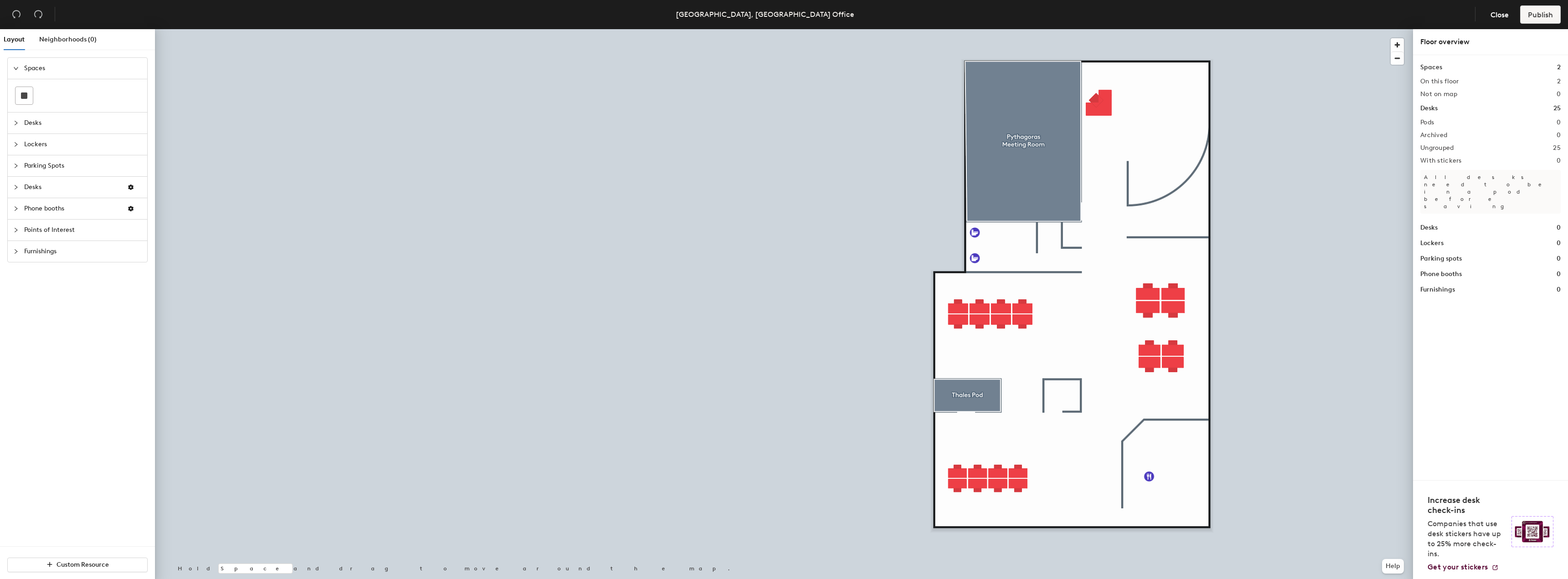
click at [40, 247] on span "Furnishings" at bounding box center [83, 251] width 118 height 21
click at [50, 202] on span "Points of Interest" at bounding box center [83, 197] width 118 height 21
click at [43, 182] on span "Phone booths" at bounding box center [72, 175] width 96 height 21
click at [23, 203] on rect at bounding box center [24, 202] width 6 height 6
click at [46, 154] on span "Desks" at bounding box center [72, 154] width 96 height 21
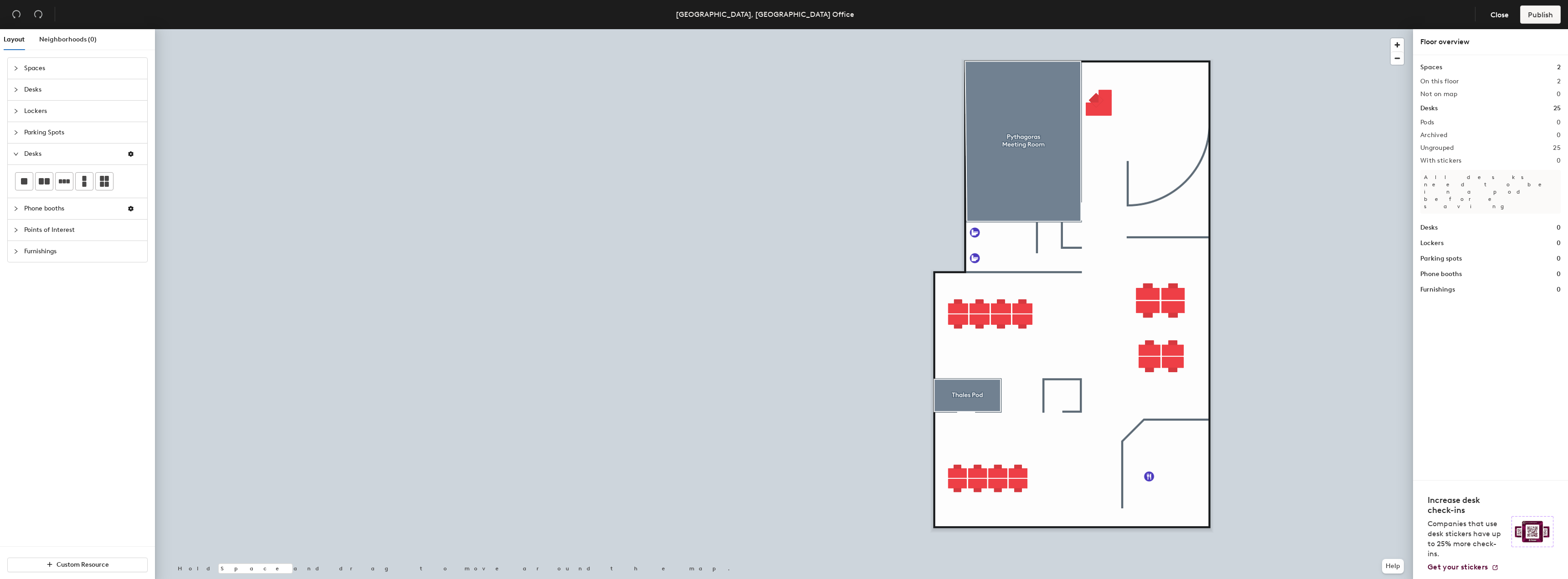
click at [40, 139] on span "Parking Spots" at bounding box center [83, 133] width 118 height 21
click at [33, 115] on span "Lockers" at bounding box center [83, 112] width 118 height 21
click at [36, 95] on span "Desks" at bounding box center [83, 90] width 118 height 21
click at [53, 72] on span "Spaces" at bounding box center [83, 68] width 118 height 21
click at [1520, 186] on div "Spaces 2 On this floor 2 Not on map 0 Desks 25 Pods 0 Archived 0 Ungrouped 25 W…" at bounding box center [1491, 178] width 141 height 232
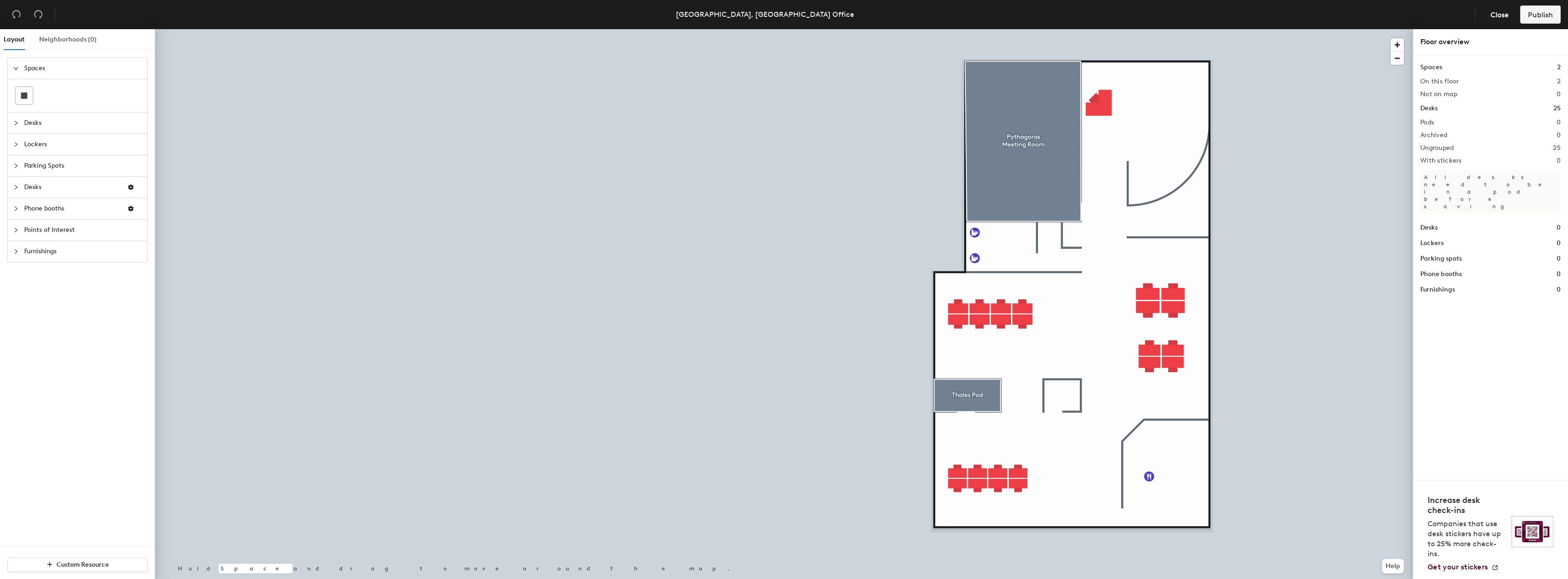
click at [50, 33] on div "Neighborhoods (0)" at bounding box center [67, 40] width 58 height 21
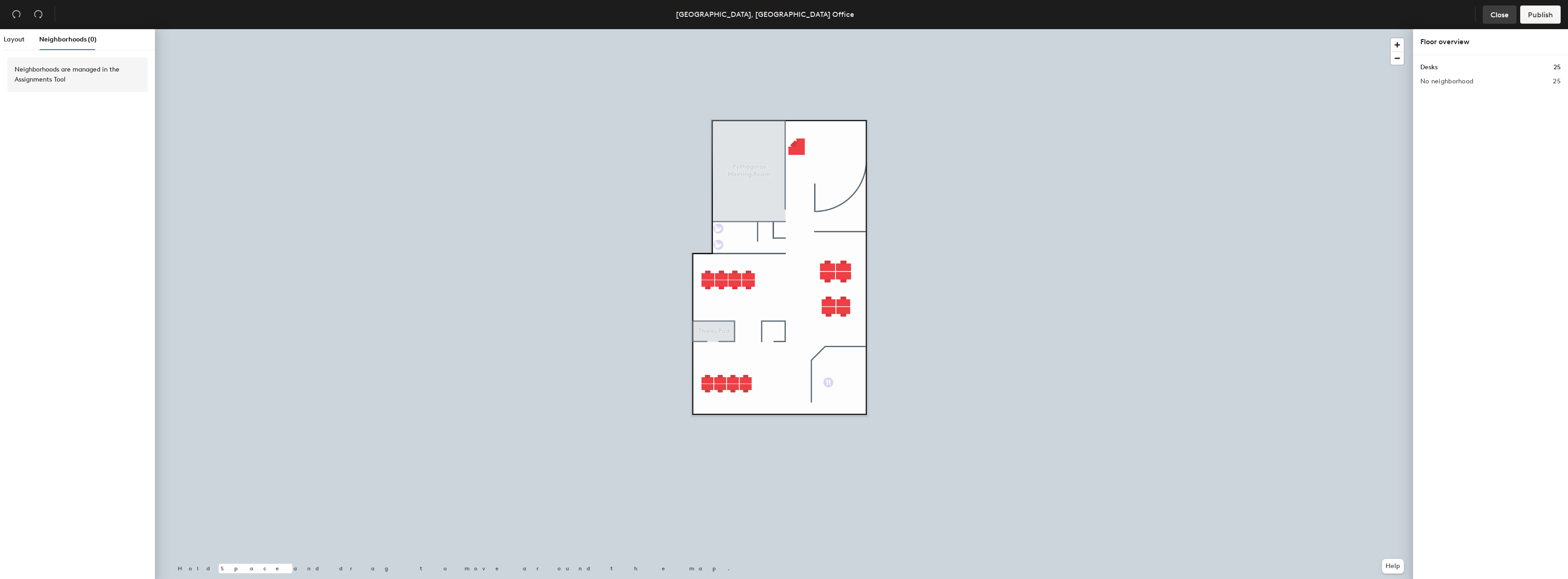
click at [1488, 15] on button "Close" at bounding box center [1499, 15] width 33 height 18
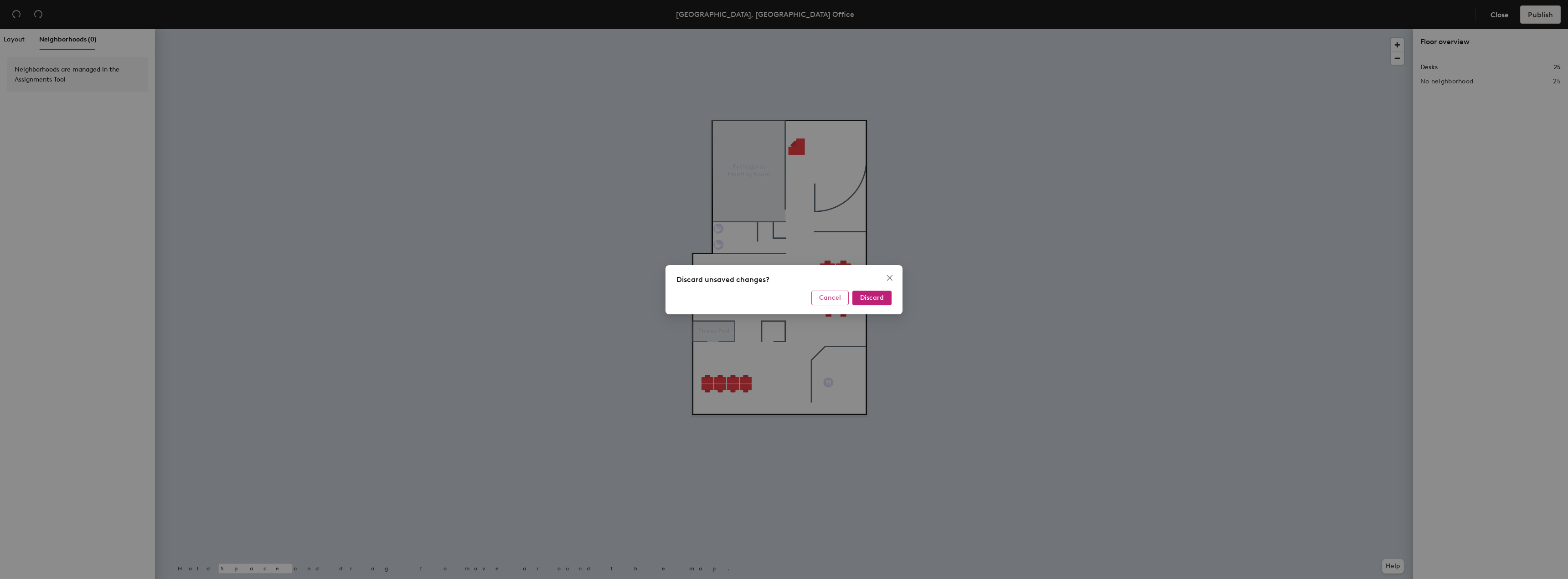
click at [832, 302] on button "Cancel" at bounding box center [830, 298] width 38 height 15
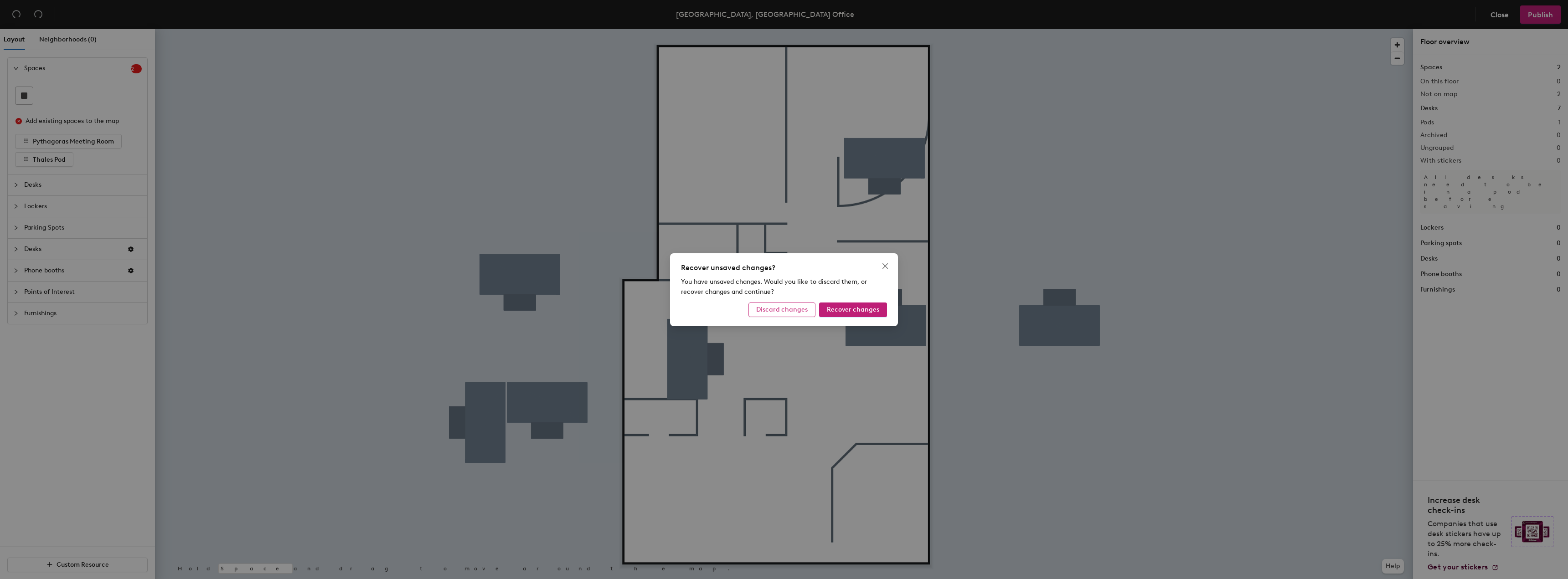
click at [774, 311] on span "Discard changes" at bounding box center [782, 309] width 51 height 8
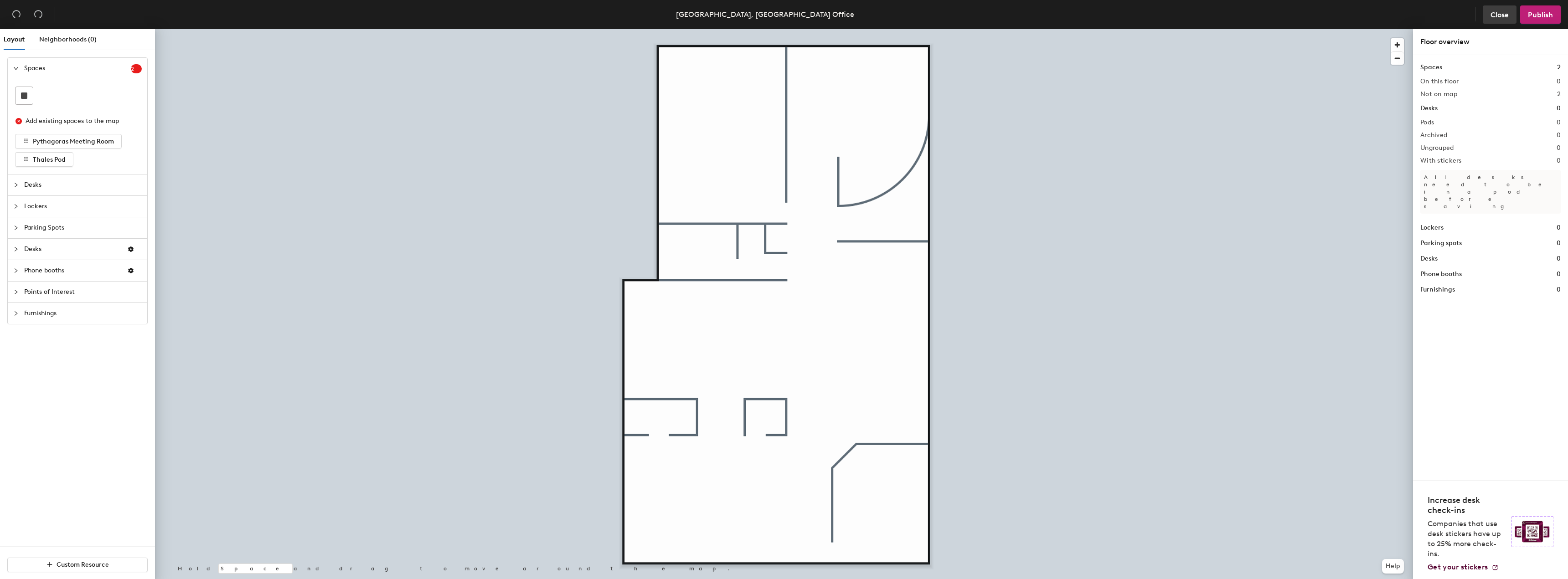
click at [1508, 12] on span "Close" at bounding box center [1500, 15] width 18 height 9
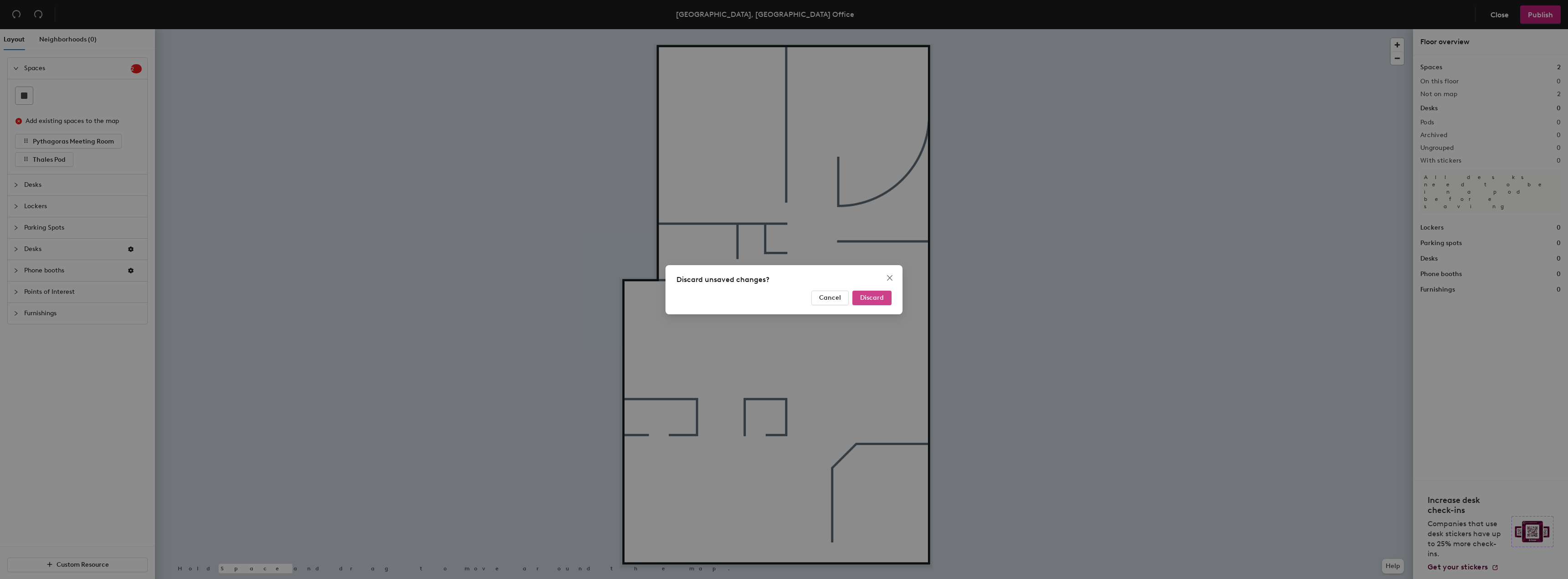
click at [877, 298] on span "Discard" at bounding box center [872, 298] width 23 height 8
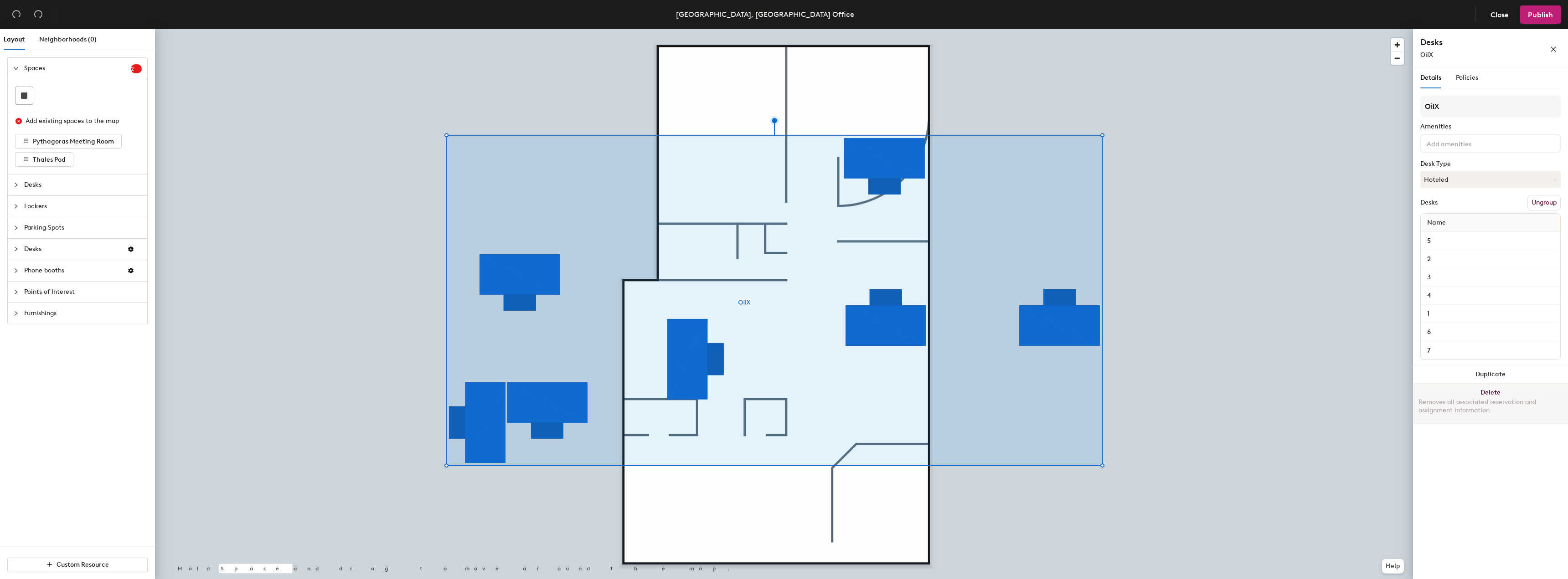
click at [1471, 391] on button "Delete Removes all associated reservation and assignment information" at bounding box center [1491, 404] width 155 height 40
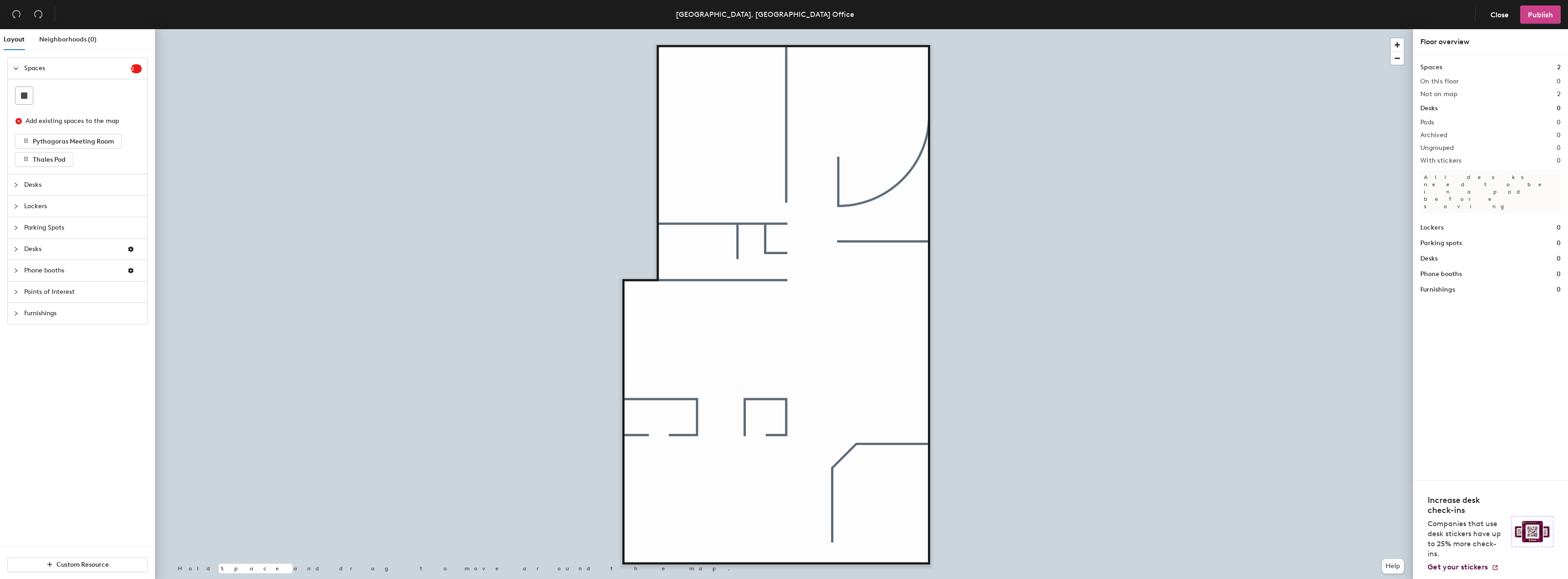
click at [1542, 16] on span "Publish" at bounding box center [1540, 15] width 25 height 9
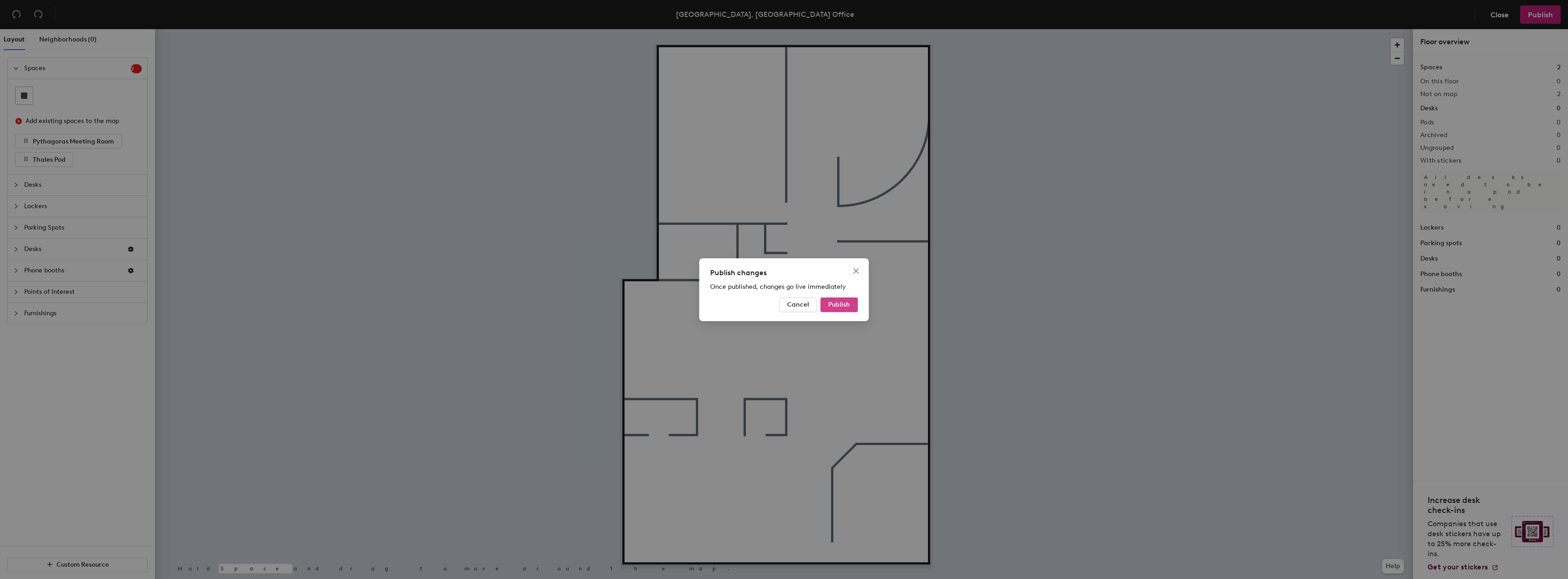
click at [846, 301] on button "Publish" at bounding box center [839, 305] width 38 height 15
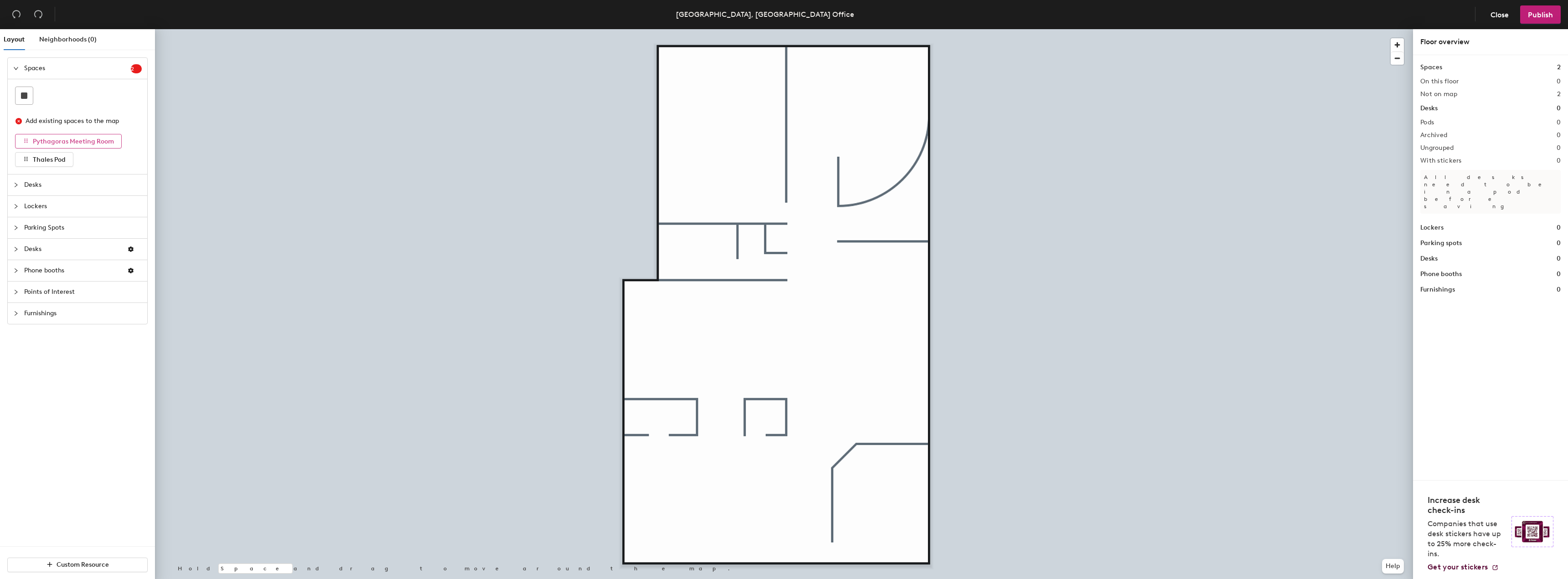
click at [66, 138] on span "Pythagoras Meeting Room" at bounding box center [73, 141] width 81 height 8
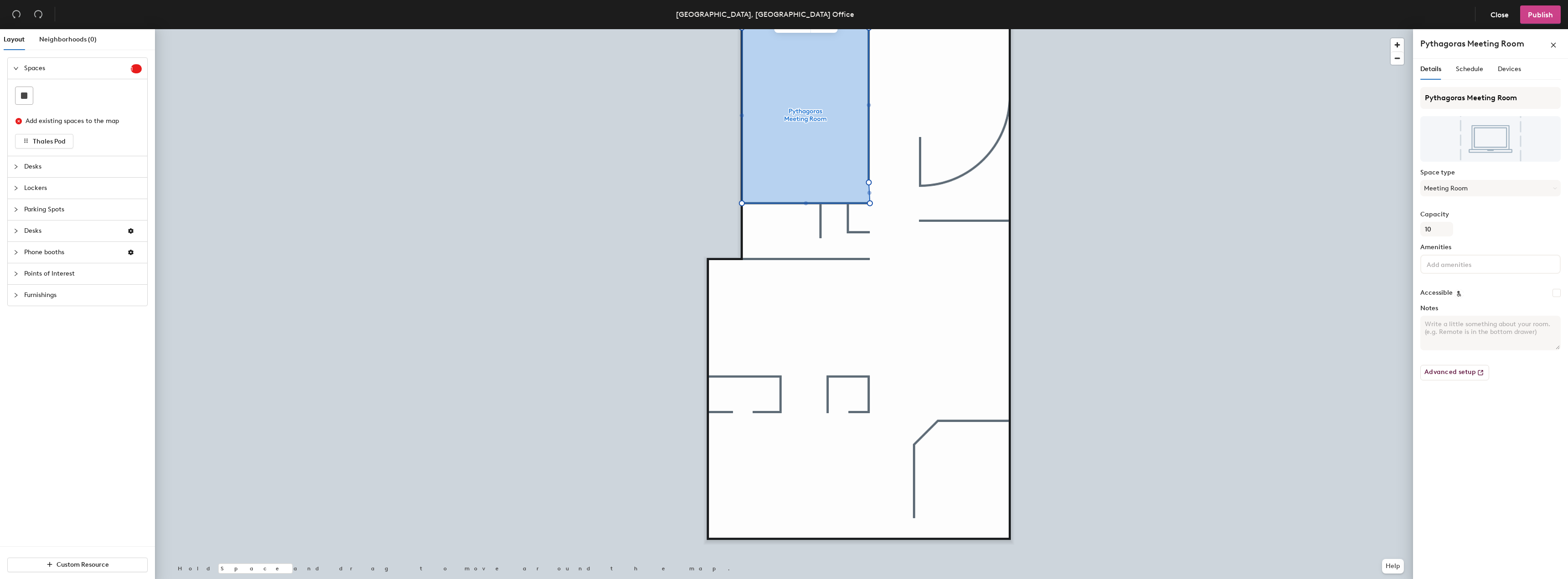
click at [1547, 11] on span "Publish" at bounding box center [1540, 15] width 25 height 9
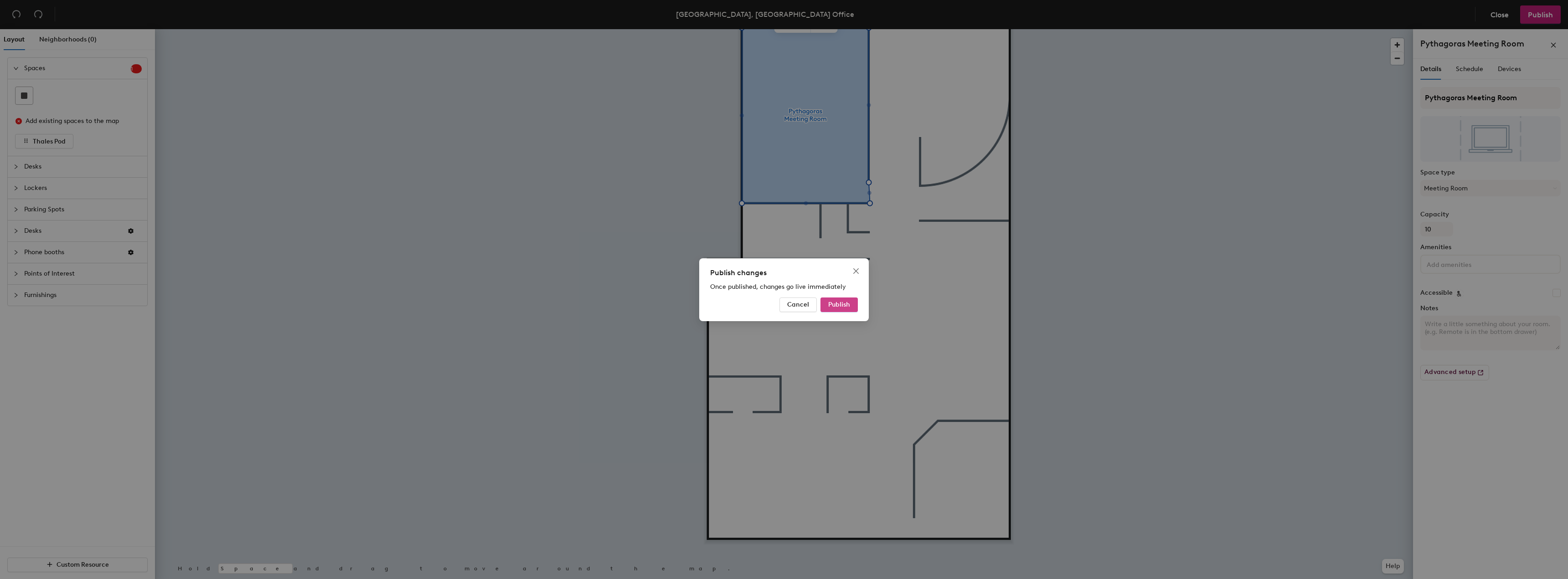
click at [850, 299] on button "Publish" at bounding box center [839, 305] width 38 height 15
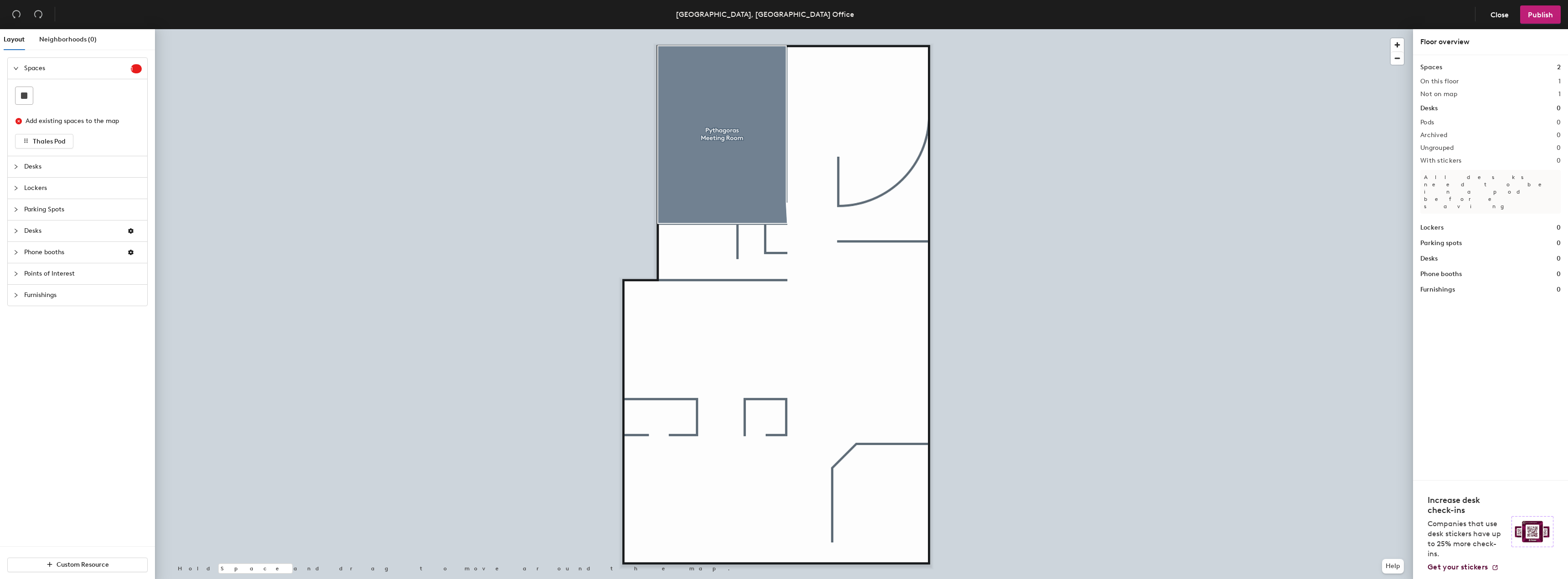
click at [40, 170] on span "Desks" at bounding box center [83, 167] width 118 height 21
click at [26, 119] on icon at bounding box center [24, 117] width 9 height 4
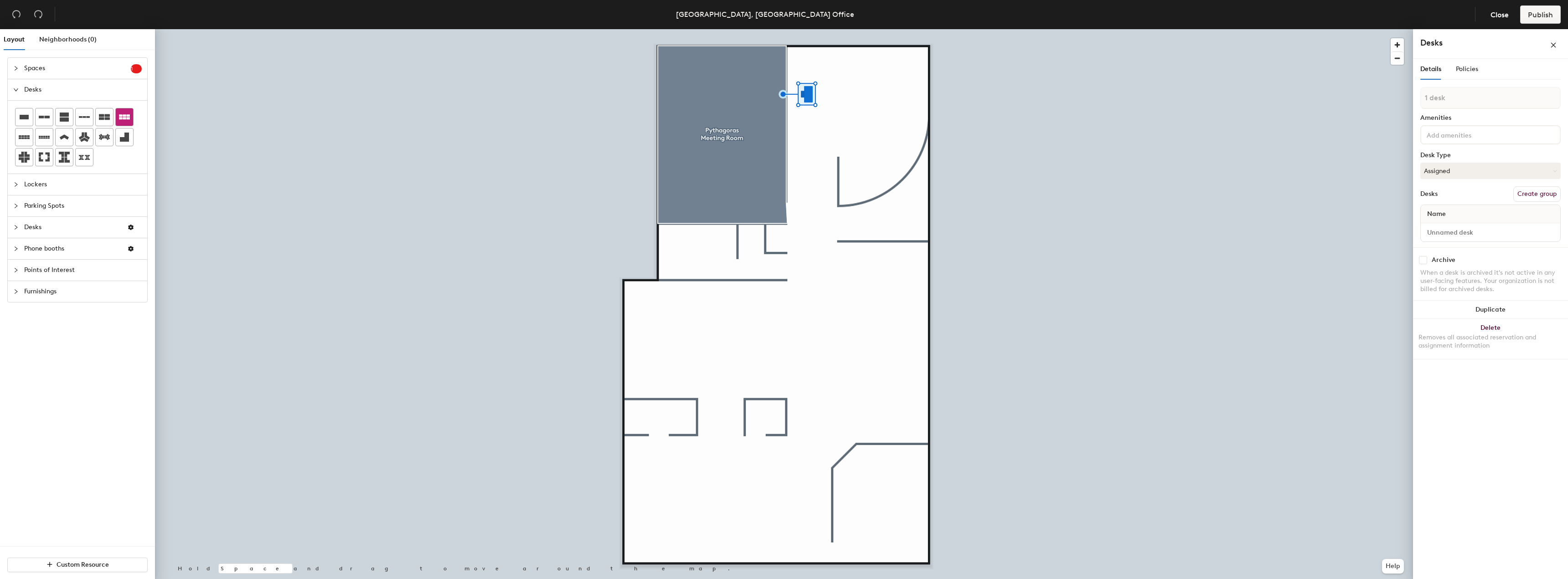
click at [1135, 29] on div at bounding box center [784, 29] width 1258 height 0
click at [1544, 199] on button "Create group" at bounding box center [1537, 194] width 48 height 16
click at [1453, 114] on input "Pod 1" at bounding box center [1491, 107] width 141 height 22
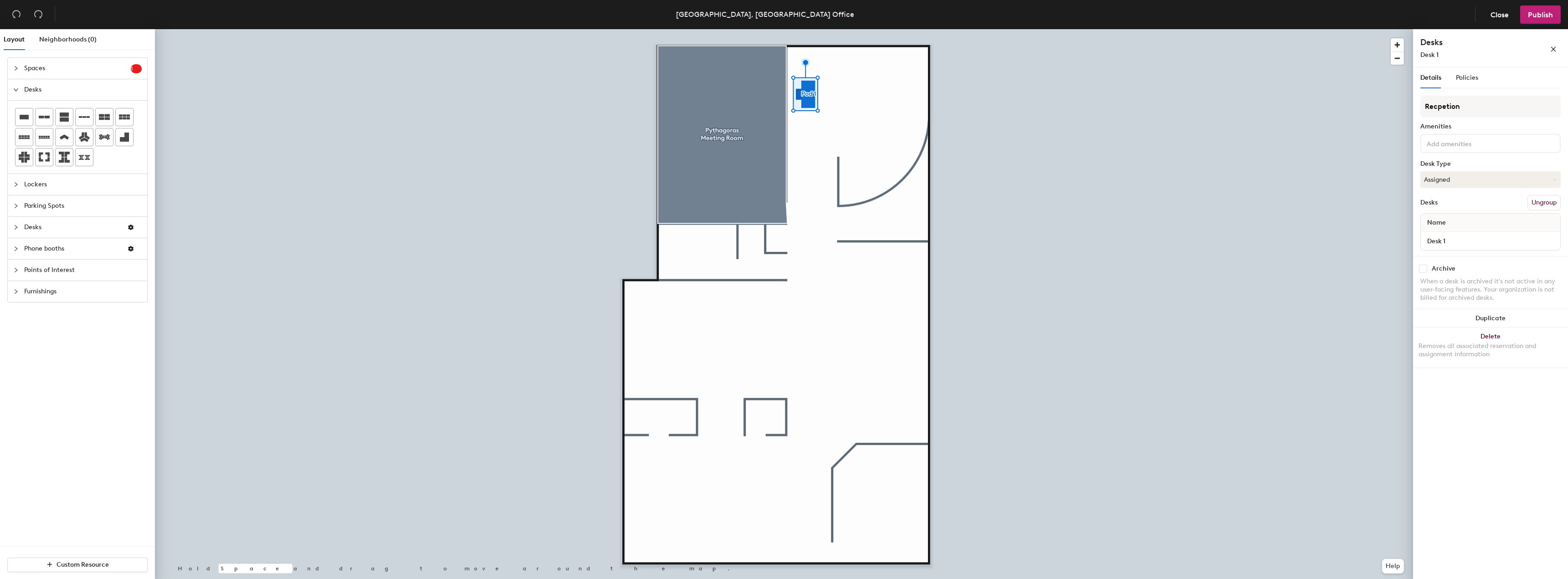
type input "Recpetion"
click at [1567, 169] on div "Details Policies Recpetion Amenities Desk Type Assigned Desks Ungroup Name Desk…" at bounding box center [1491, 325] width 155 height 516
click at [1458, 110] on input "Recpetion" at bounding box center [1491, 107] width 141 height 22
click at [1440, 104] on input "Recpetion" at bounding box center [1491, 107] width 141 height 22
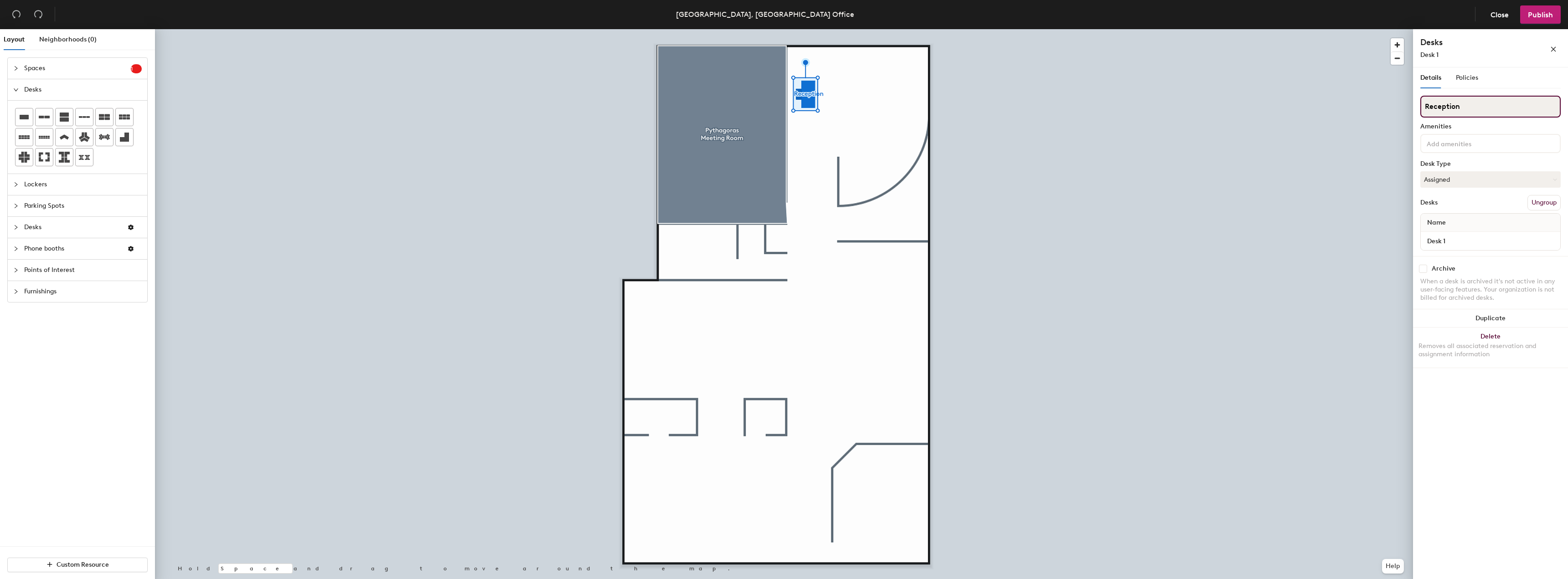
type input "Reception"
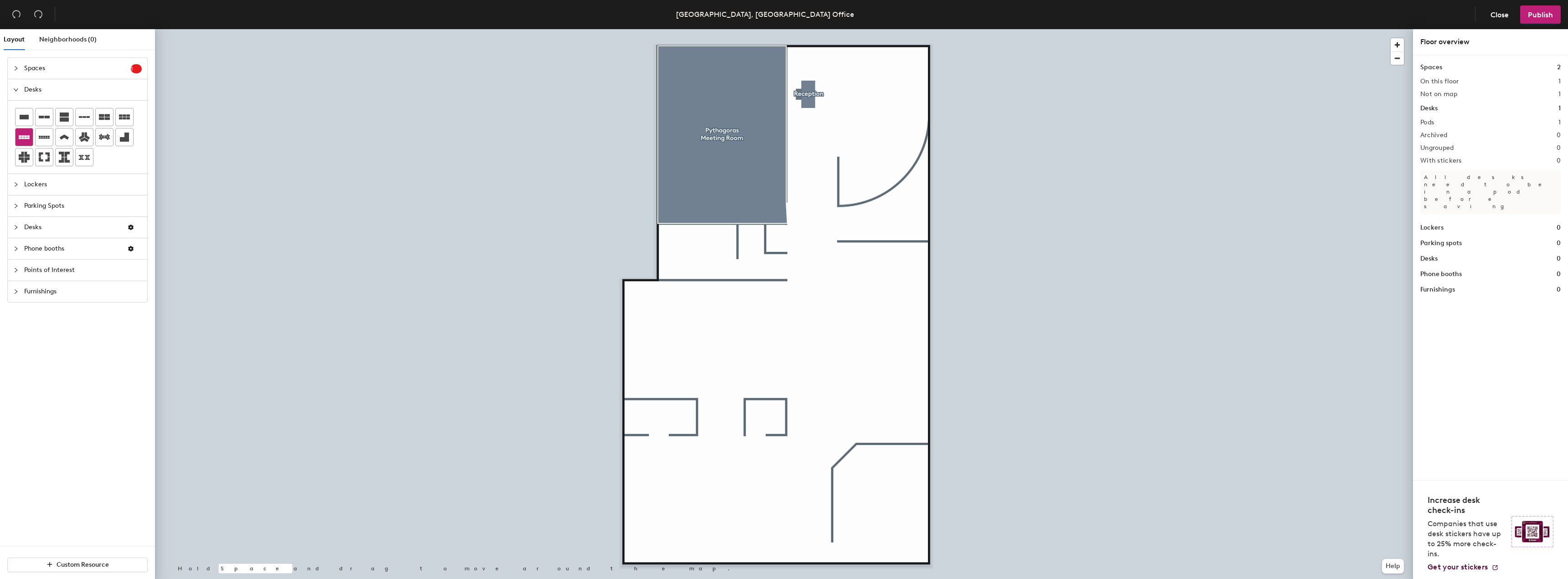
click at [21, 136] on icon at bounding box center [23, 137] width 11 height 4
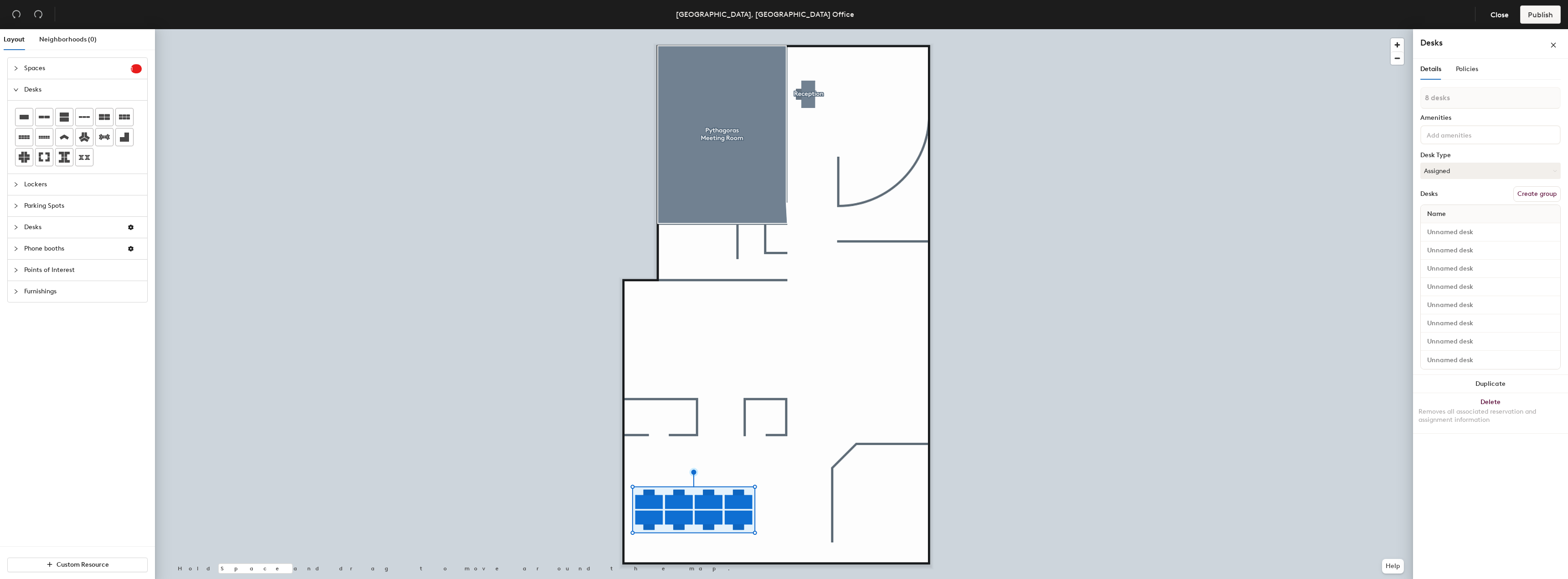
click at [1486, 124] on div "8 desks Amenities Desk Type Assigned Desks Create group Name" at bounding box center [1491, 231] width 141 height 288
click at [1454, 142] on div at bounding box center [1491, 134] width 141 height 19
click at [1473, 71] on span "Policies" at bounding box center [1466, 69] width 22 height 8
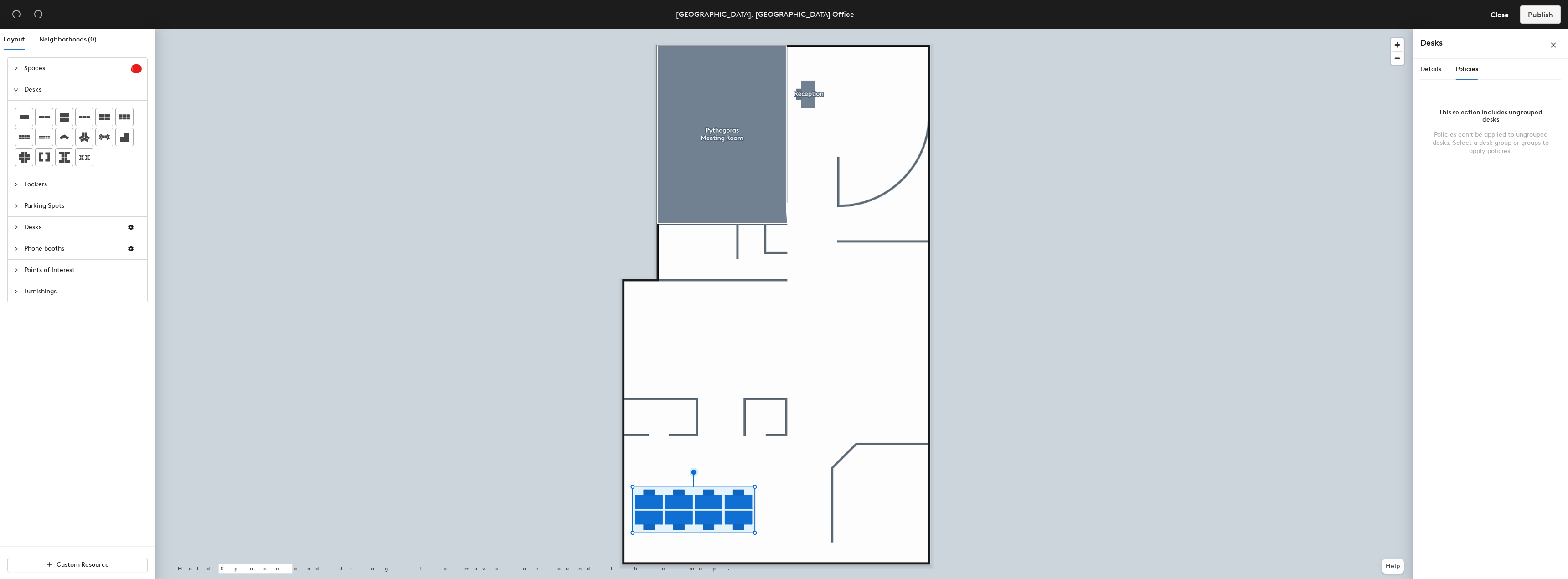
click at [1444, 66] on div "Details Policies" at bounding box center [1449, 70] width 58 height 21
click at [1436, 70] on span "Details" at bounding box center [1431, 69] width 21 height 8
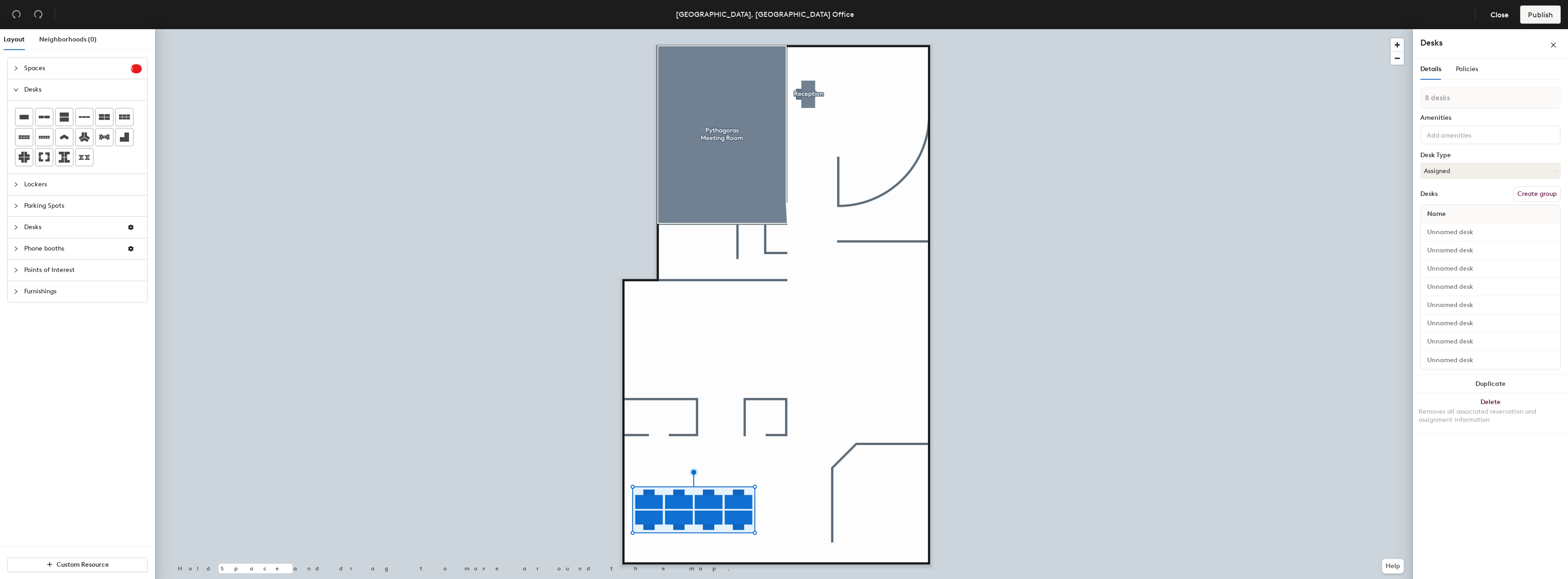
click at [1460, 133] on input at bounding box center [1465, 134] width 82 height 11
type input "Desks"
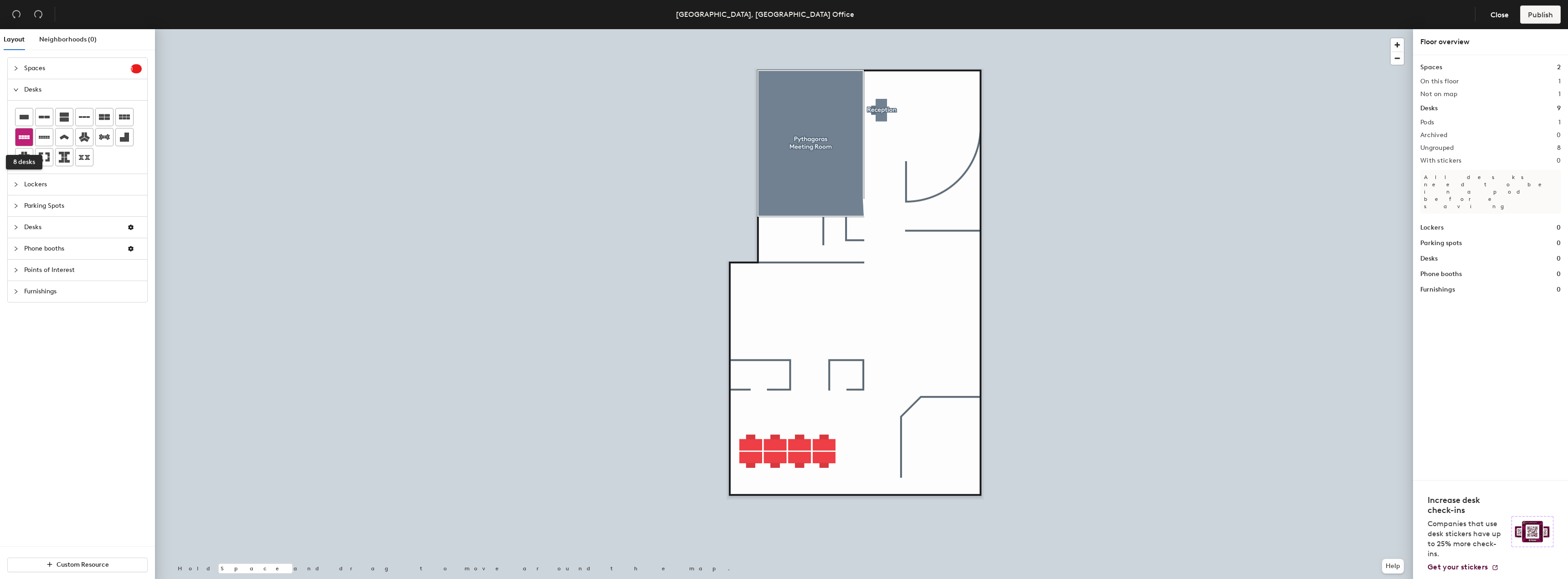
click at [28, 140] on icon at bounding box center [23, 136] width 11 height 11
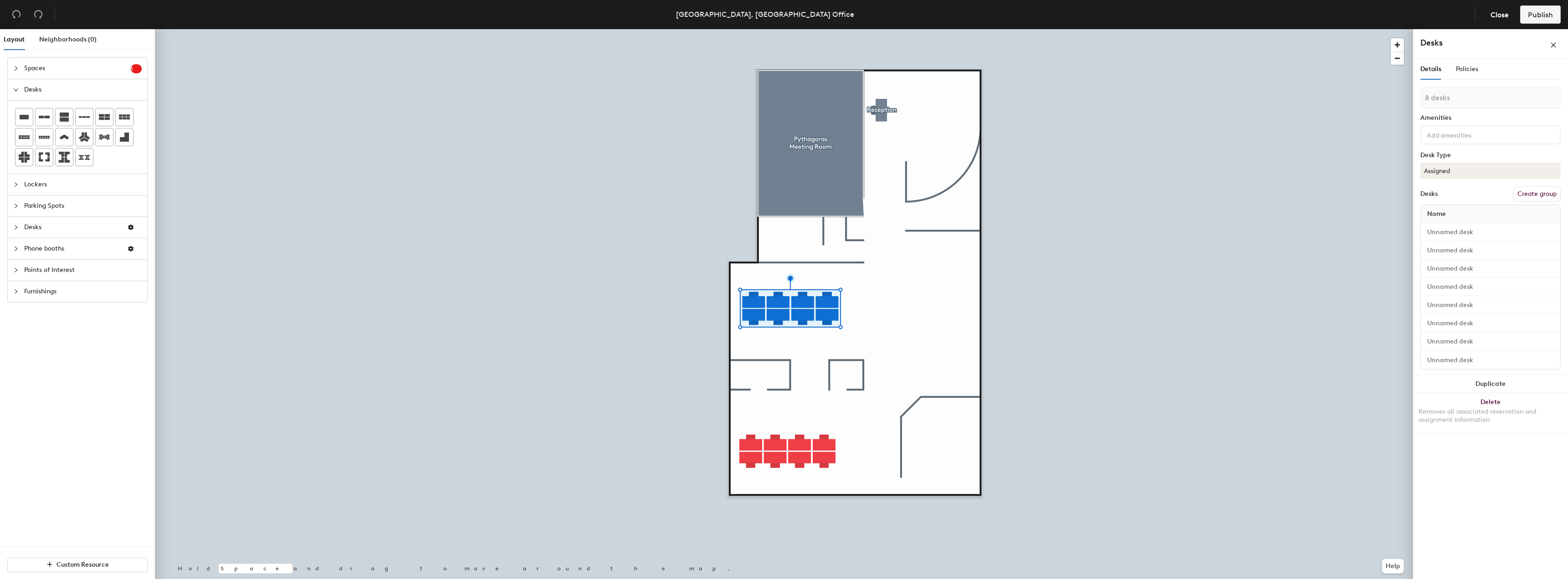
click at [1463, 136] on input at bounding box center [1465, 134] width 82 height 11
type input "Desks"
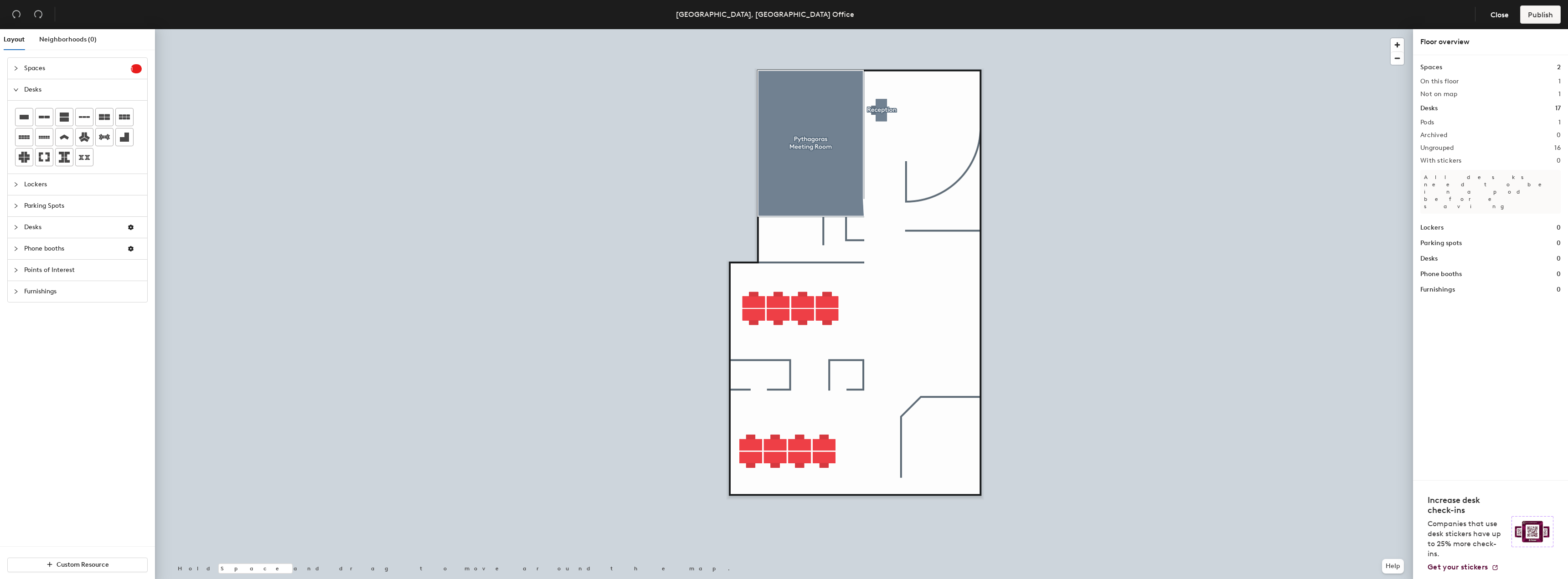
click at [36, 288] on span "Furnishings" at bounding box center [83, 292] width 118 height 21
click at [48, 215] on span "Furnishings" at bounding box center [83, 219] width 118 height 21
click at [48, 199] on span "Points of Interest" at bounding box center [83, 197] width 118 height 21
click at [770, 229] on div "Layout Neighborhoods (0) Spaces 1 Add existing spaces to the map Thales Pod Des…" at bounding box center [784, 305] width 1568 height 553
click at [770, 251] on div "Layout Neighborhoods (0) Spaces 1 Add existing spaces to the map Thales Pod Des…" at bounding box center [784, 305] width 1568 height 553
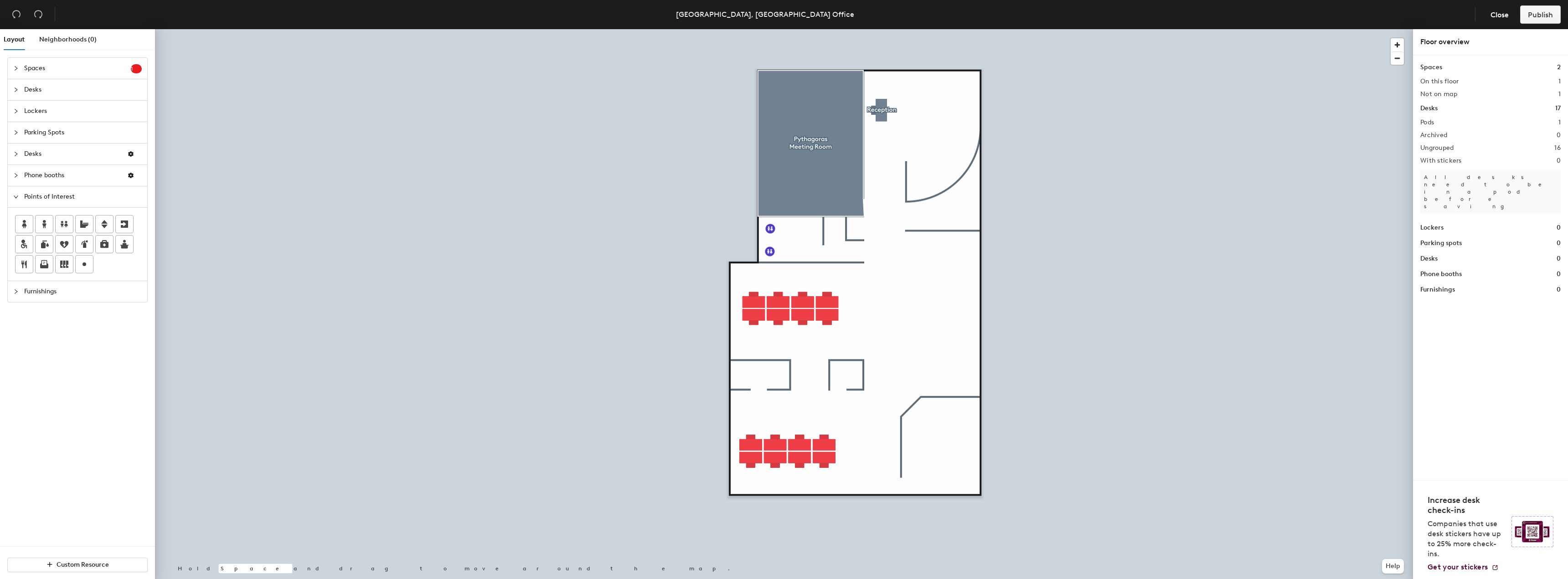
click at [23, 96] on div "Desks" at bounding box center [77, 90] width 139 height 21
click at [51, 70] on span "Spaces" at bounding box center [77, 68] width 107 height 21
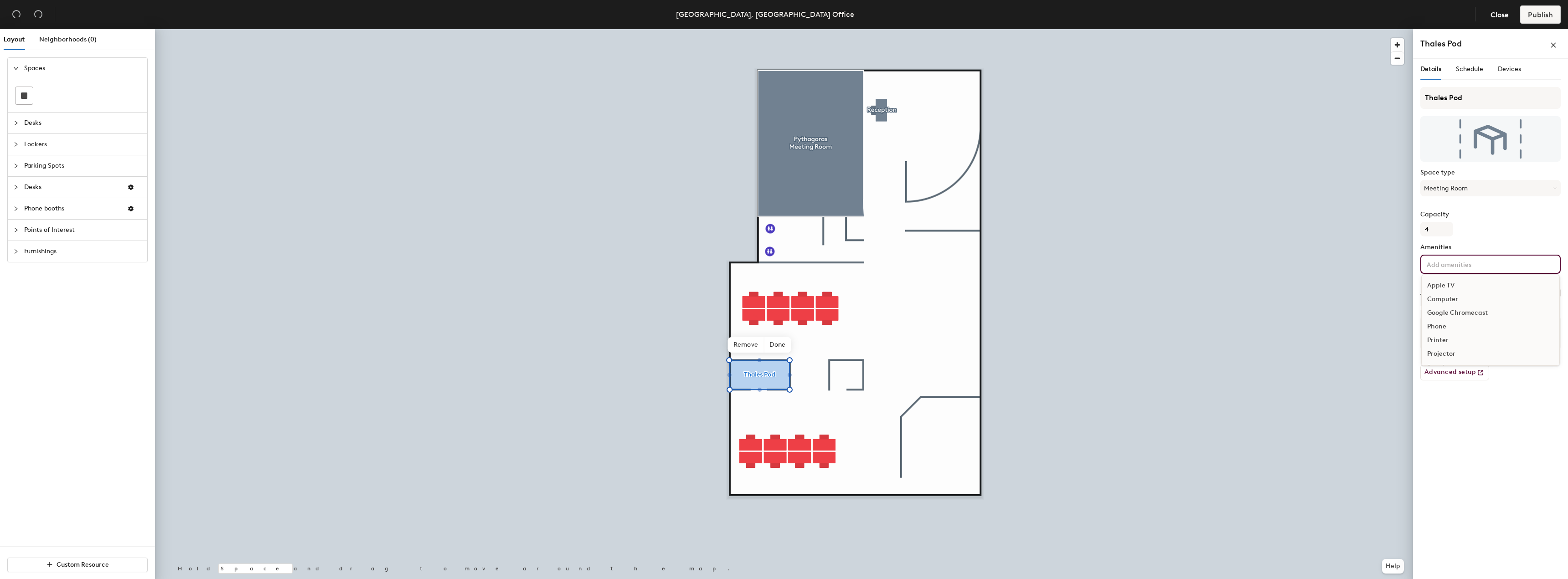
click at [1454, 260] on input at bounding box center [1465, 264] width 82 height 11
click at [1431, 325] on div "Television" at bounding box center [1491, 328] width 138 height 13
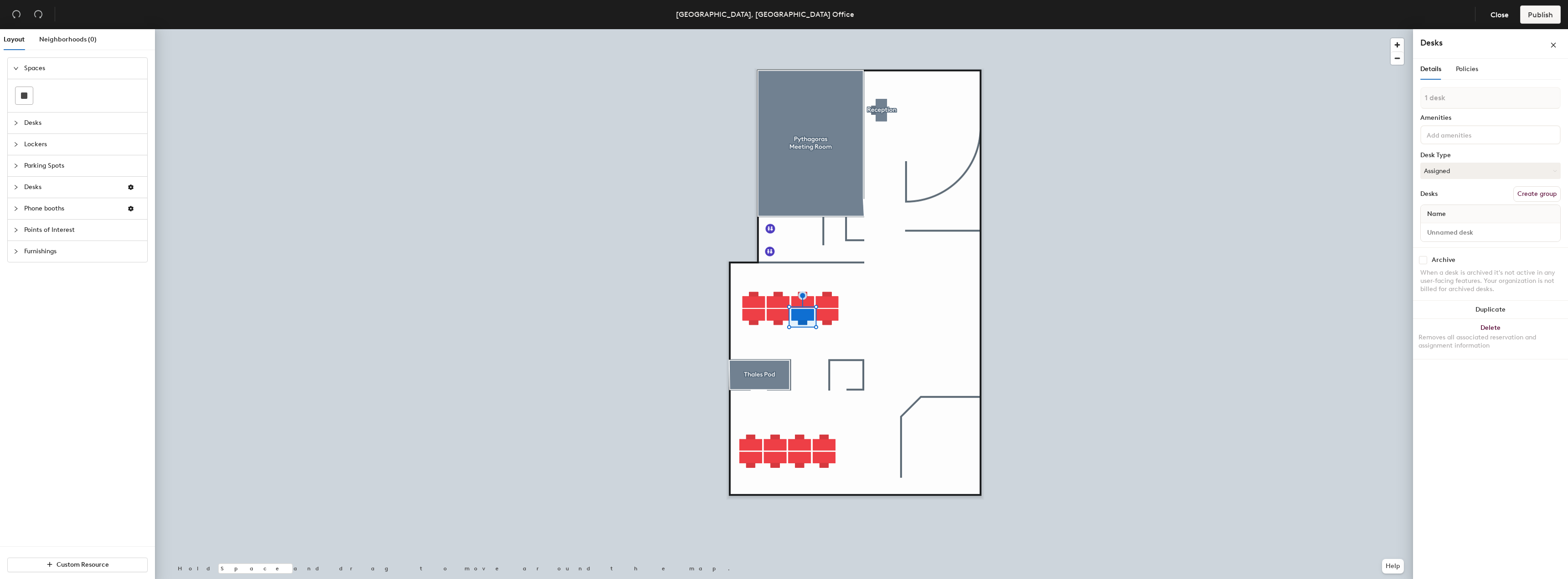
click at [1468, 242] on div "Name" at bounding box center [1491, 223] width 141 height 38
drag, startPoint x: 1466, startPoint y: 222, endPoint x: 1491, endPoint y: 206, distance: 29.7
click at [1466, 221] on div "Name" at bounding box center [1491, 215] width 139 height 18
click at [1525, 199] on button "Create group" at bounding box center [1537, 194] width 48 height 16
click at [1438, 99] on input "Pod 2" at bounding box center [1491, 107] width 141 height 22
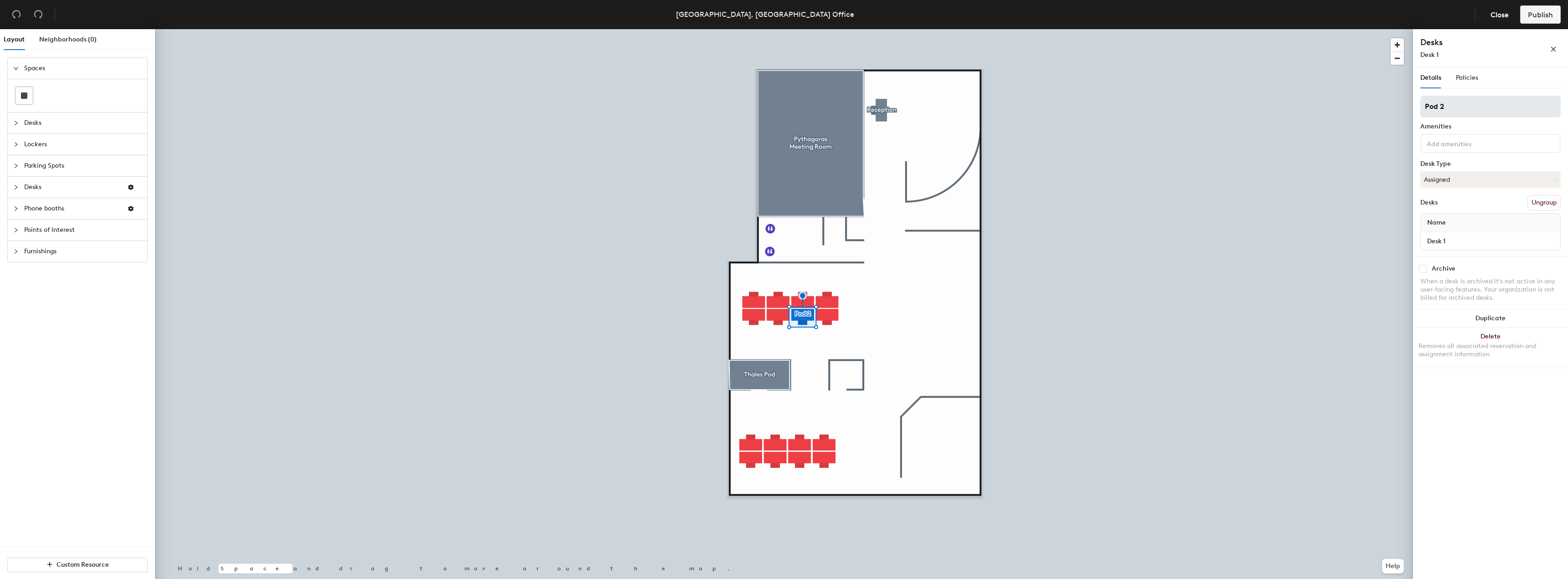
click at [1438, 99] on input "Pod 2" at bounding box center [1491, 107] width 141 height 22
type input "7"
click at [1473, 132] on input at bounding box center [1465, 134] width 82 height 11
type input "8"
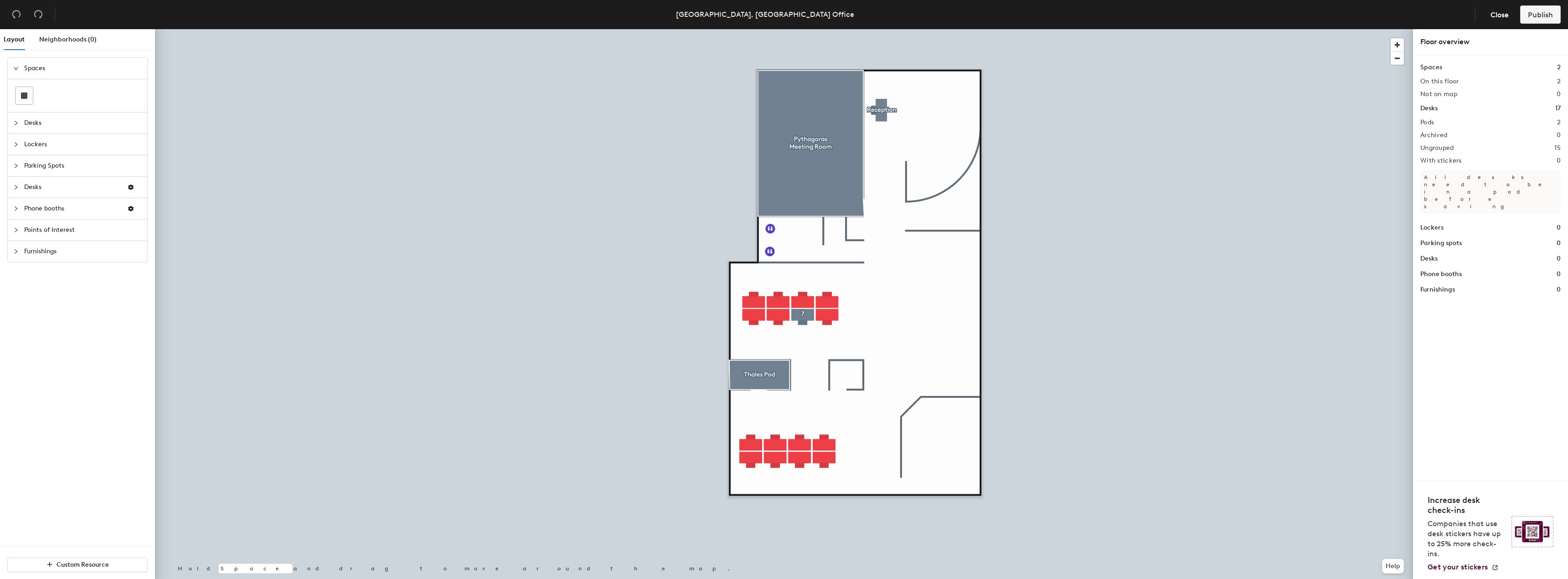
drag, startPoint x: 1475, startPoint y: 29, endPoint x: 1431, endPoint y: 49, distance: 48.3
click at [1475, 31] on div "Floor overview" at bounding box center [1491, 42] width 155 height 26
click at [68, 40] on span "Neighborhoods (0)" at bounding box center [67, 39] width 58 height 8
